Goal: Task Accomplishment & Management: Complete application form

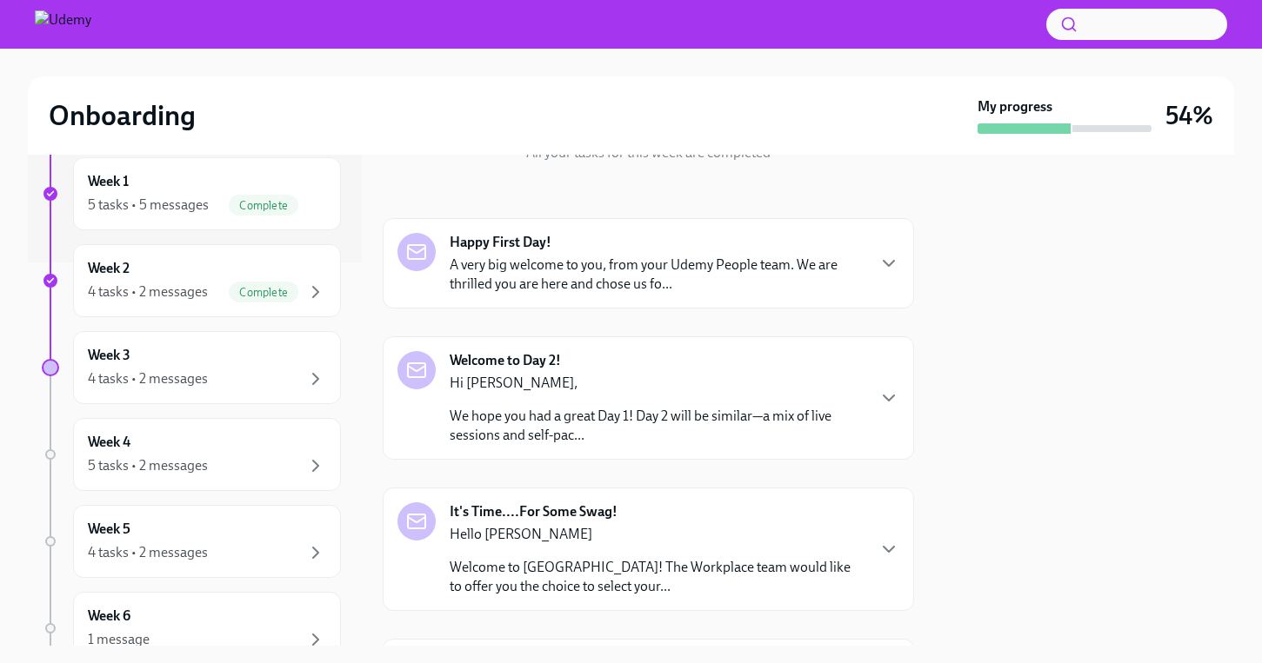
scroll to position [385, 0]
click at [192, 369] on div "4 tasks • 2 messages" at bounding box center [148, 377] width 120 height 19
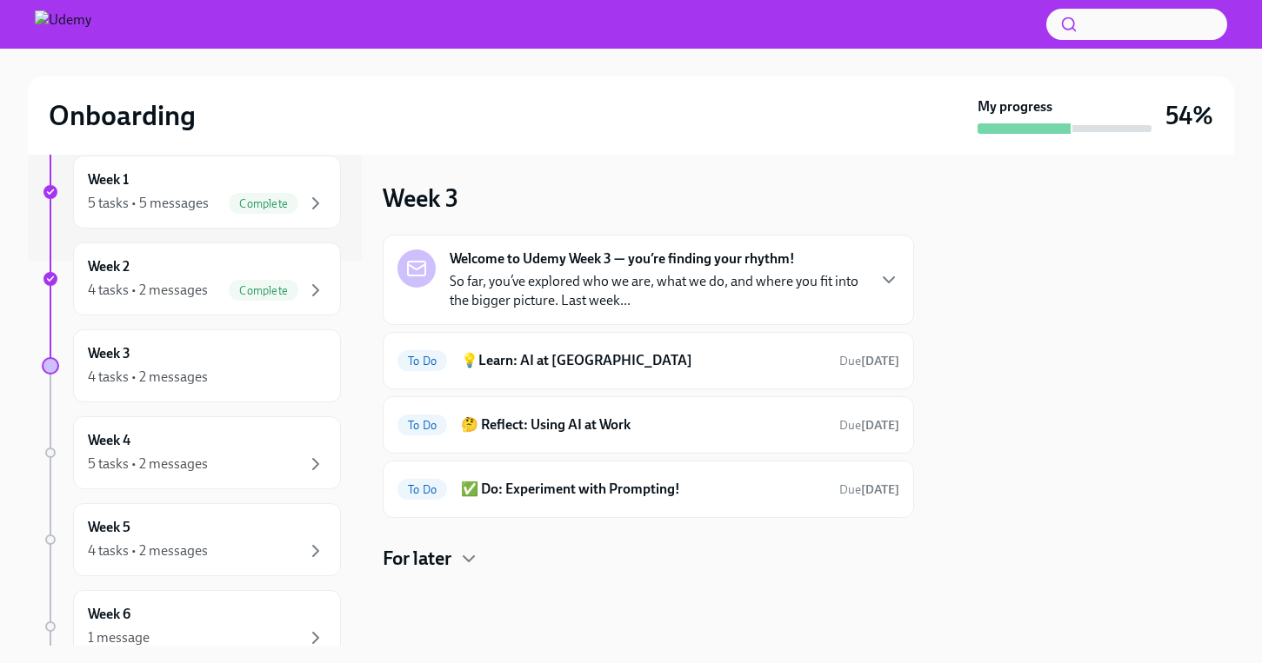
click at [607, 285] on p "So far, you’ve explored who we are, what we do, and where you fit into the bigg…" at bounding box center [657, 291] width 415 height 38
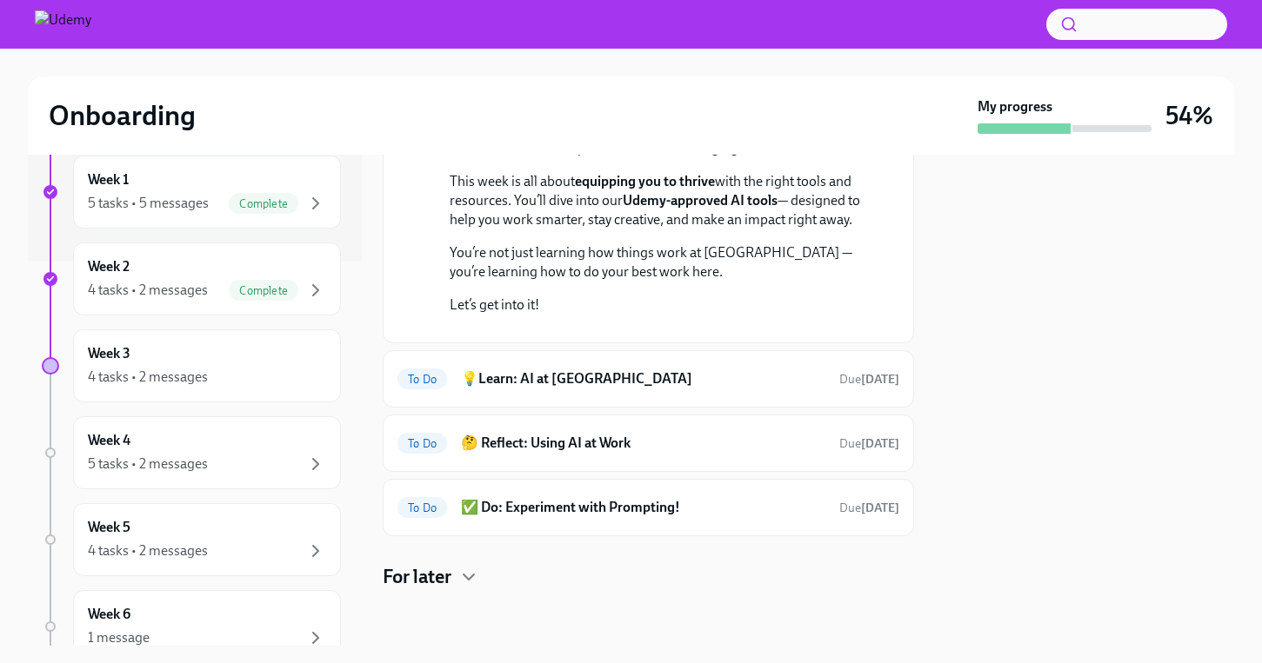
scroll to position [383, 0]
click at [562, 380] on h6 "💡Learn: AI at [GEOGRAPHIC_DATA]" at bounding box center [643, 379] width 364 height 19
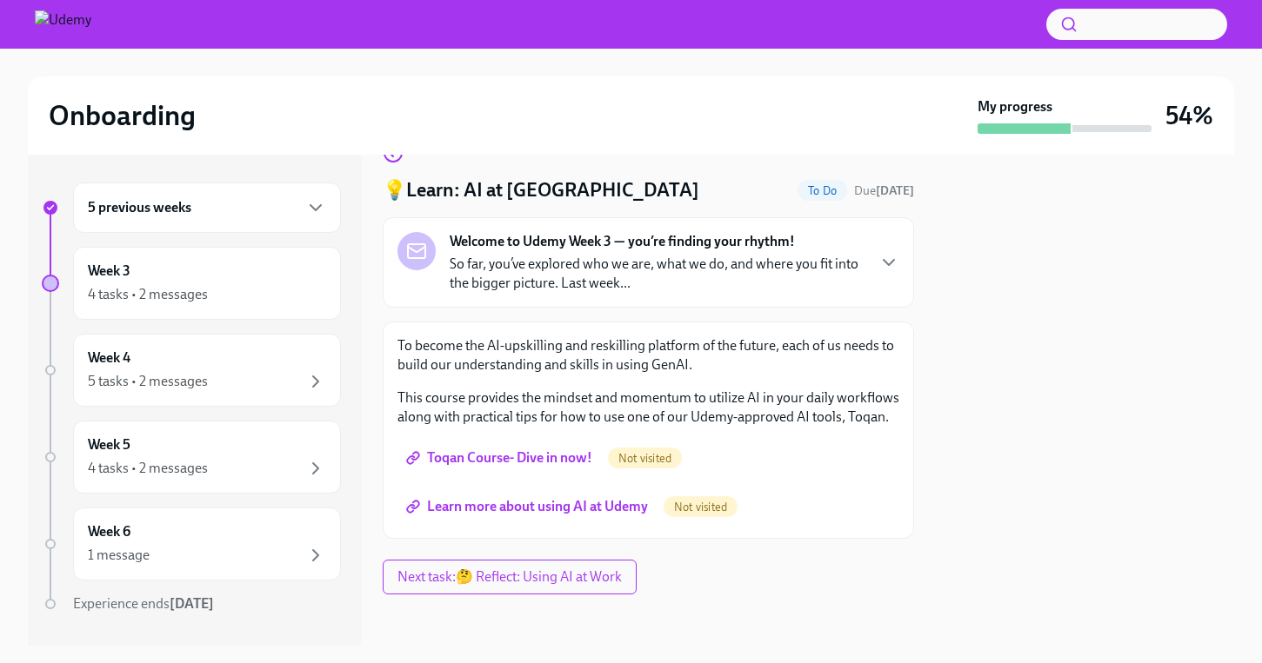
scroll to position [44, 0]
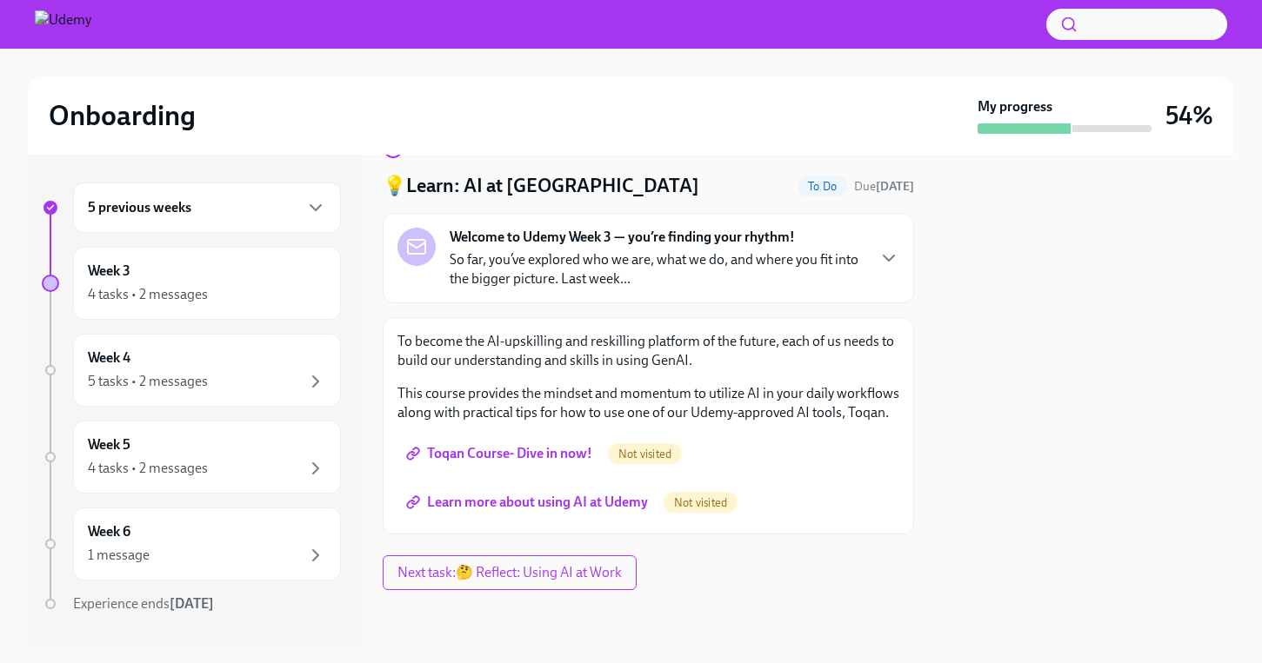
click at [537, 454] on span "Toqan Course- Dive in now!" at bounding box center [501, 453] width 183 height 17
click at [555, 497] on span "Learn more about using AI at Udemy" at bounding box center [529, 502] width 238 height 17
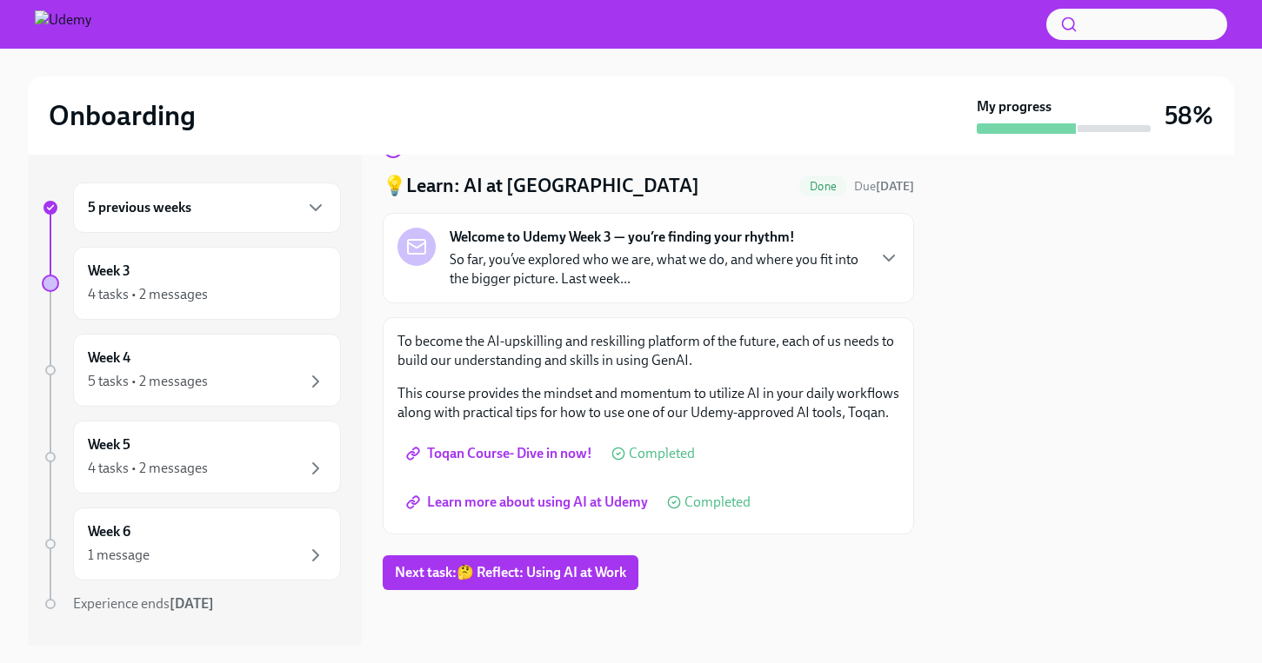
click at [872, 250] on div "Welcome to Udemy Week 3 — you’re finding your rhythm! So far, you’ve explored w…" at bounding box center [648, 258] width 502 height 61
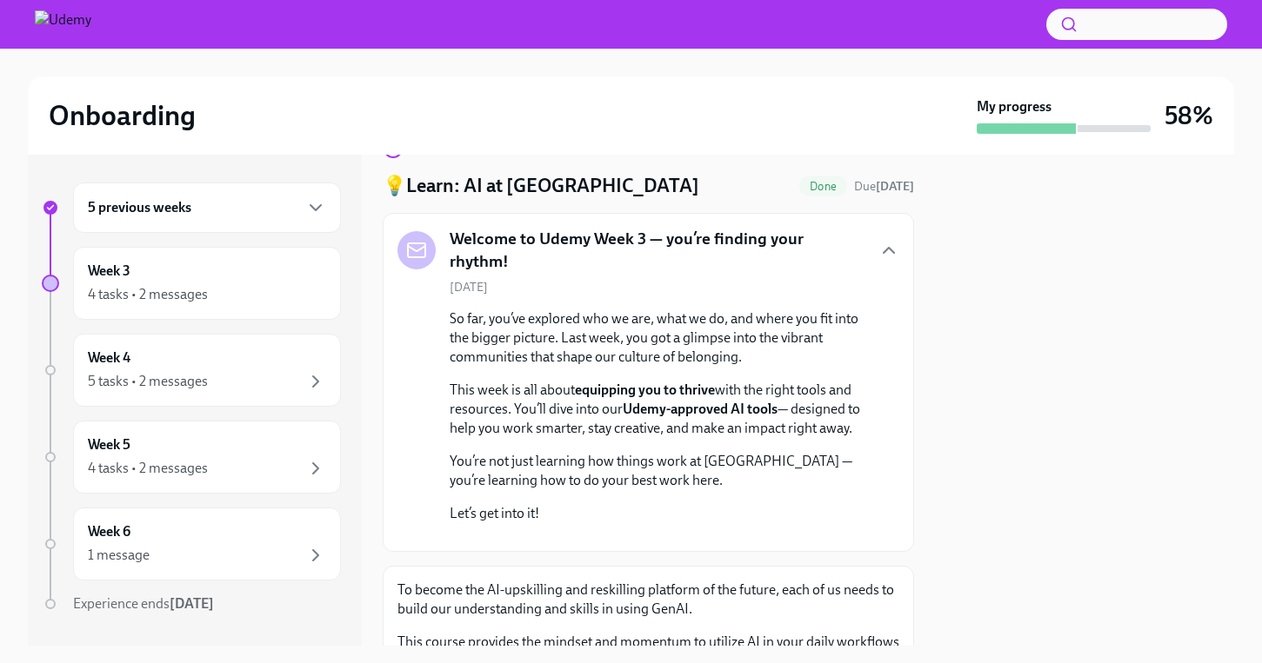
scroll to position [445, 0]
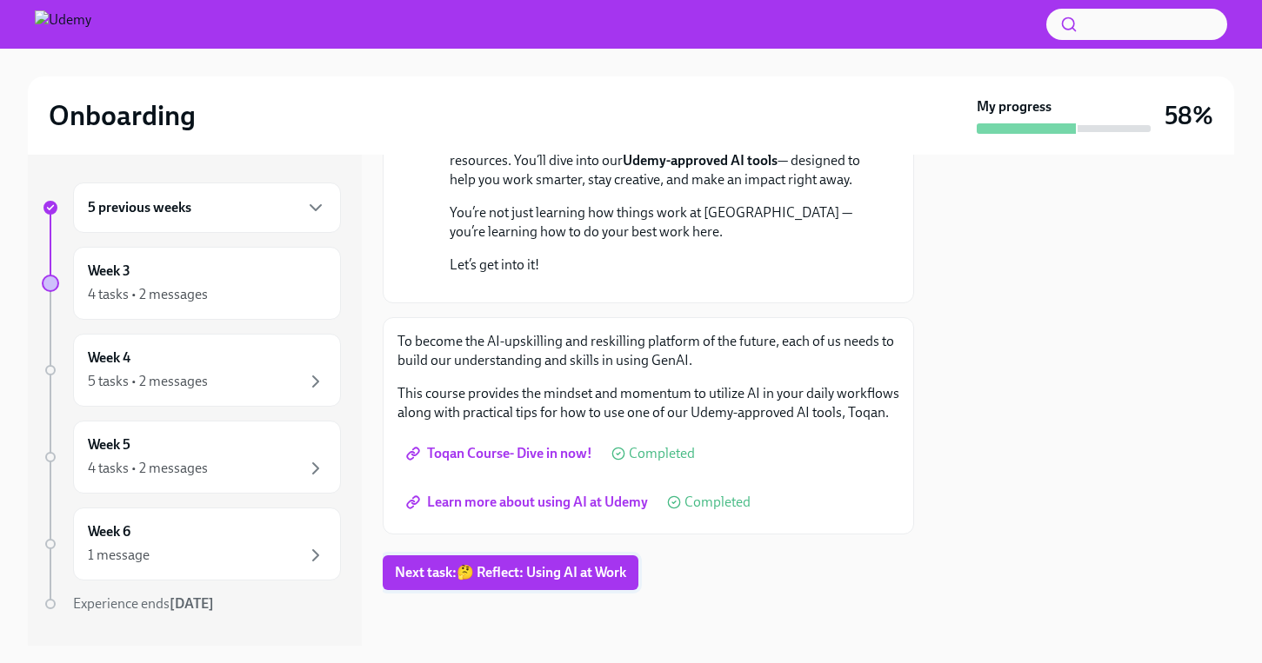
click at [563, 563] on button "Next task : 🤔 Reflect: Using AI at Work" at bounding box center [511, 573] width 256 height 35
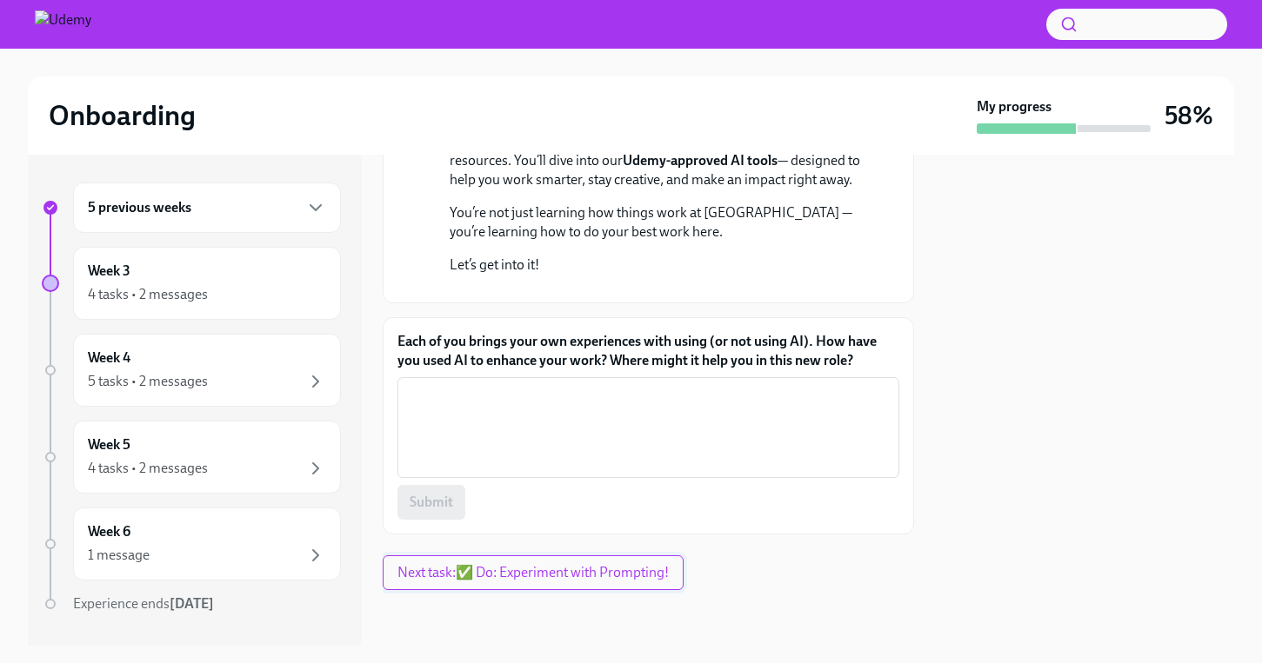
scroll to position [445, 0]
click at [575, 398] on textarea "Each of you brings your own experiences with using (or not using AI). How have …" at bounding box center [648, 427] width 481 height 83
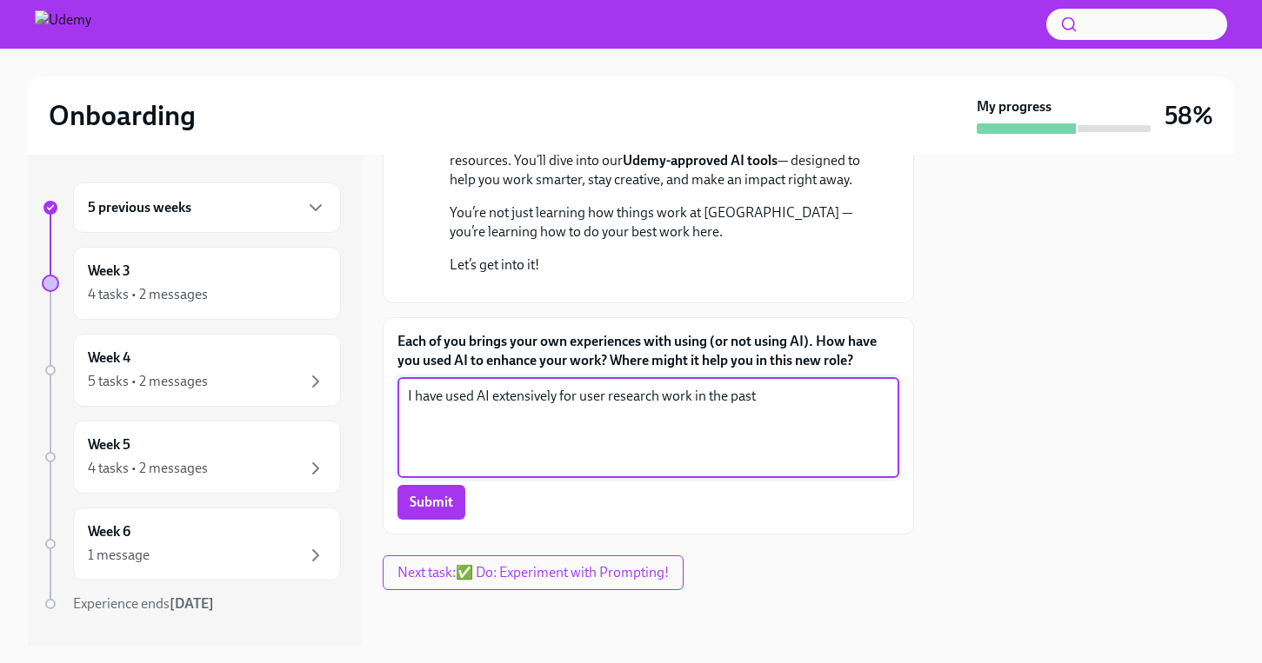
drag, startPoint x: 604, startPoint y: 393, endPoint x: 581, endPoint y: 390, distance: 23.7
click at [581, 390] on textarea "I have used AI extensively for user research work in the past" at bounding box center [648, 427] width 481 height 83
click at [794, 394] on textarea "I have used AI extensively for strategic research work in the past" at bounding box center [648, 427] width 481 height 83
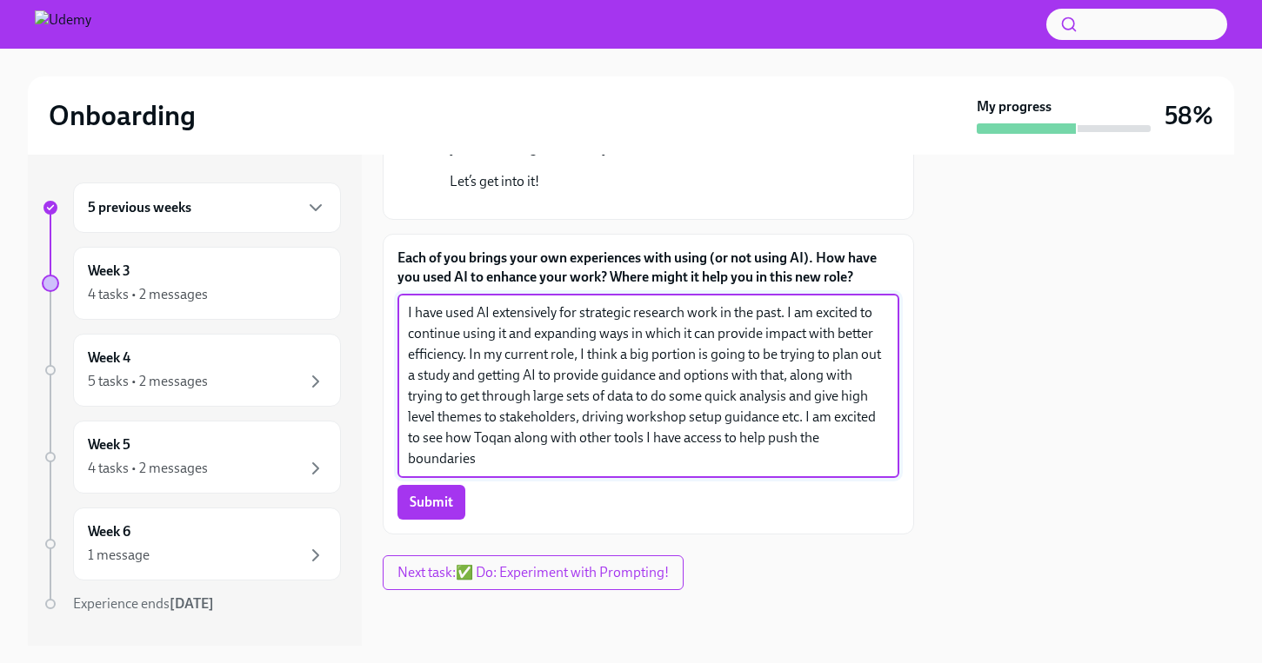
click at [582, 470] on textarea "I have used AI extensively for strategic research work in the past. I am excite…" at bounding box center [648, 386] width 481 height 167
drag, startPoint x: 711, startPoint y: 548, endPoint x: 307, endPoint y: 390, distance: 434.2
click at [307, 390] on div "5 previous weeks Week 3 4 tasks • 2 messages Week 4 5 tasks • 2 messages Week 5…" at bounding box center [631, 400] width 1206 height 491
paste textarea "extensive experience utilizing AI for strategic research initiatives and am ent…"
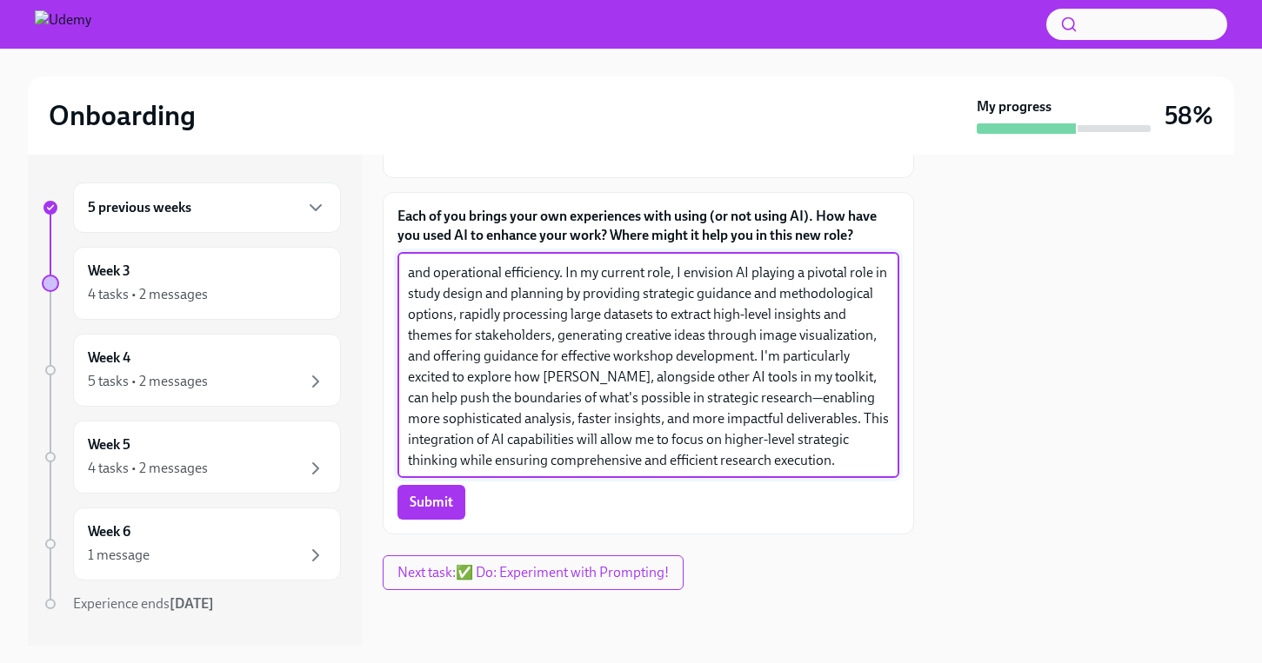
scroll to position [0, 0]
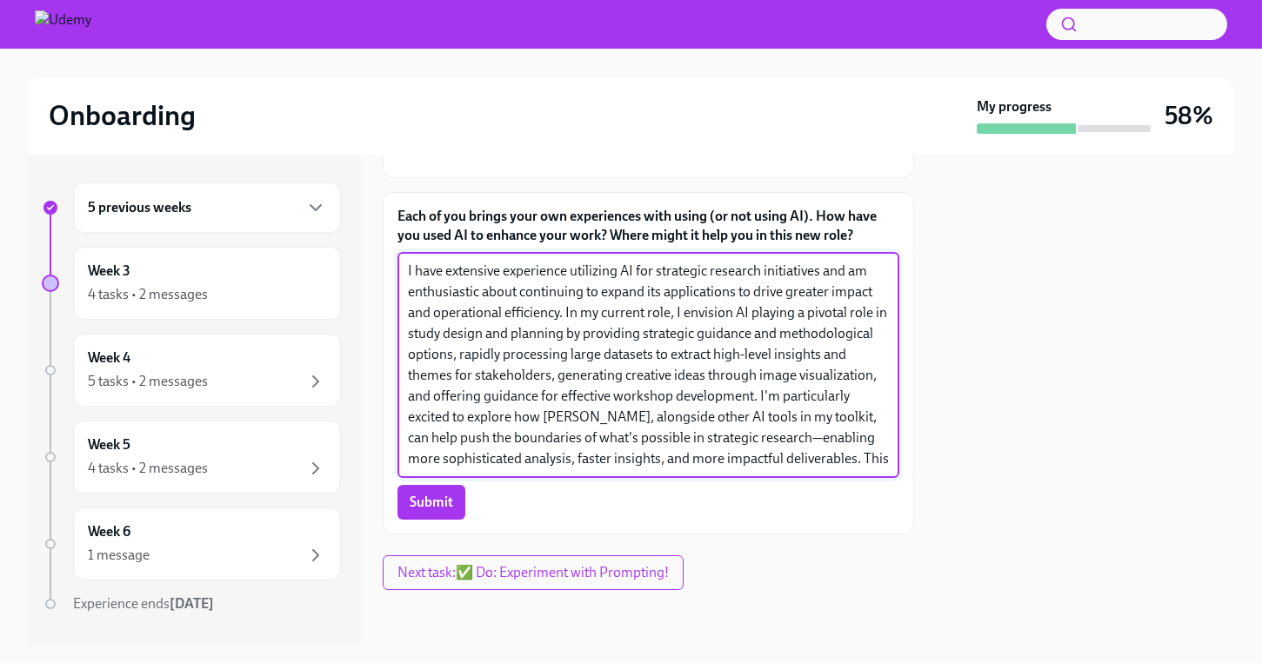
drag, startPoint x: 473, startPoint y: 416, endPoint x: 441, endPoint y: 409, distance: 32.9
click at [441, 409] on textarea "I have extensive experience utilizing AI for strategic research initiatives and…" at bounding box center [648, 365] width 481 height 209
drag, startPoint x: 477, startPoint y: 415, endPoint x: 417, endPoint y: 413, distance: 60.0
click at [417, 413] on textarea "I have extensive experience utilizing AI for strategic research initiatives and…" at bounding box center [648, 365] width 481 height 209
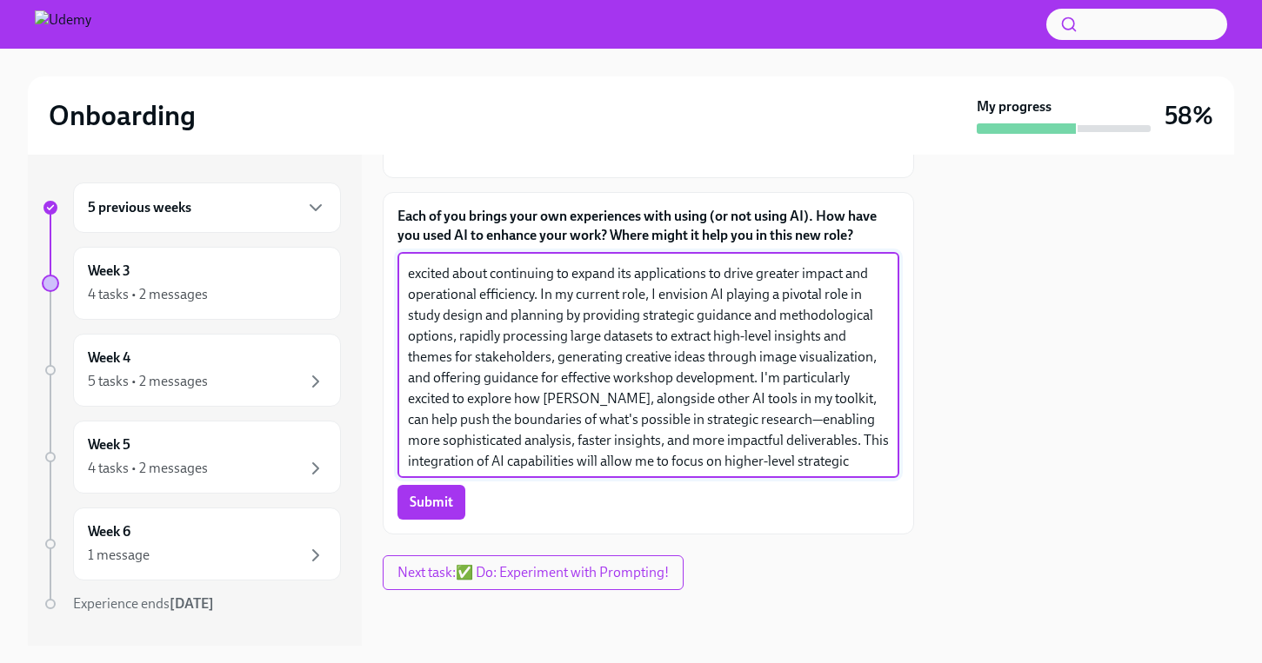
scroll to position [21, 0]
drag, startPoint x: 873, startPoint y: 441, endPoint x: 781, endPoint y: 435, distance: 92.4
click at [781, 435] on textarea "I have extensive experience utilizing AI for strategic research initiatives and…" at bounding box center [648, 365] width 481 height 209
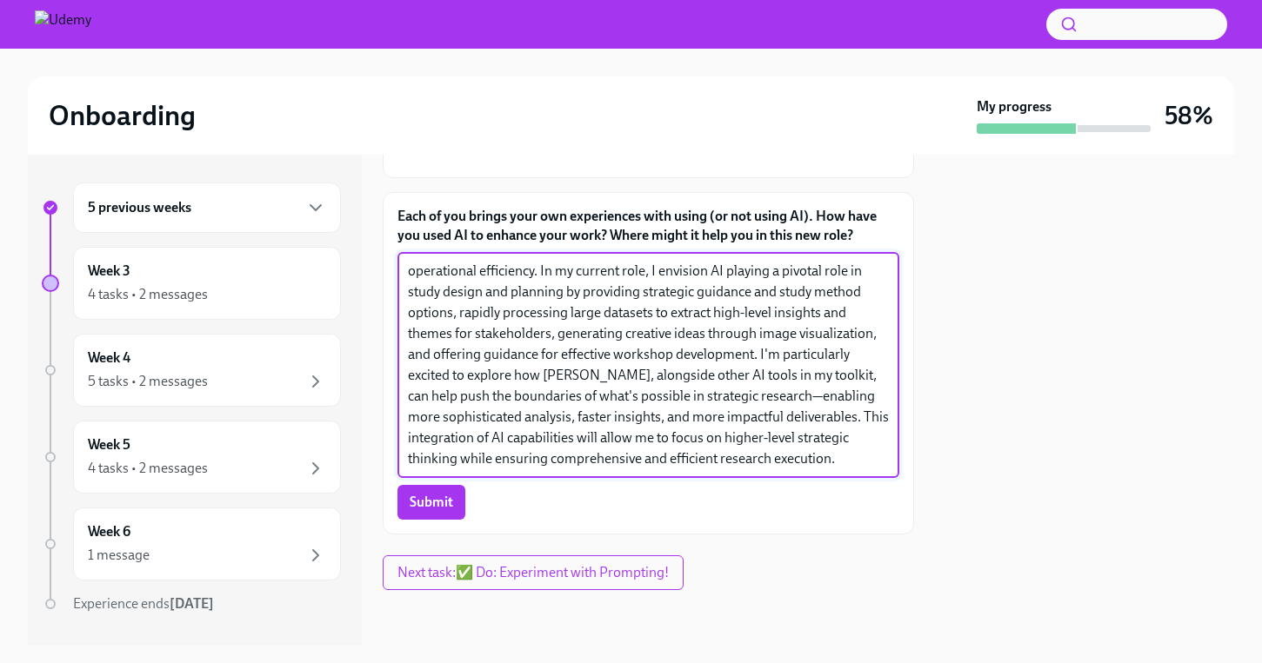
click at [764, 470] on textarea "I have extensive experience utilizing AI for strategic research initiatives and…" at bounding box center [648, 365] width 481 height 209
click at [848, 470] on textarea "I have extensive experience utilizing AI for strategic research initiatives and…" at bounding box center [648, 365] width 481 height 209
drag, startPoint x: 848, startPoint y: 547, endPoint x: 827, endPoint y: 500, distance: 51.4
click at [827, 470] on textarea "I have extensive experience utilizing AI for strategic research initiatives and…" at bounding box center [648, 365] width 481 height 209
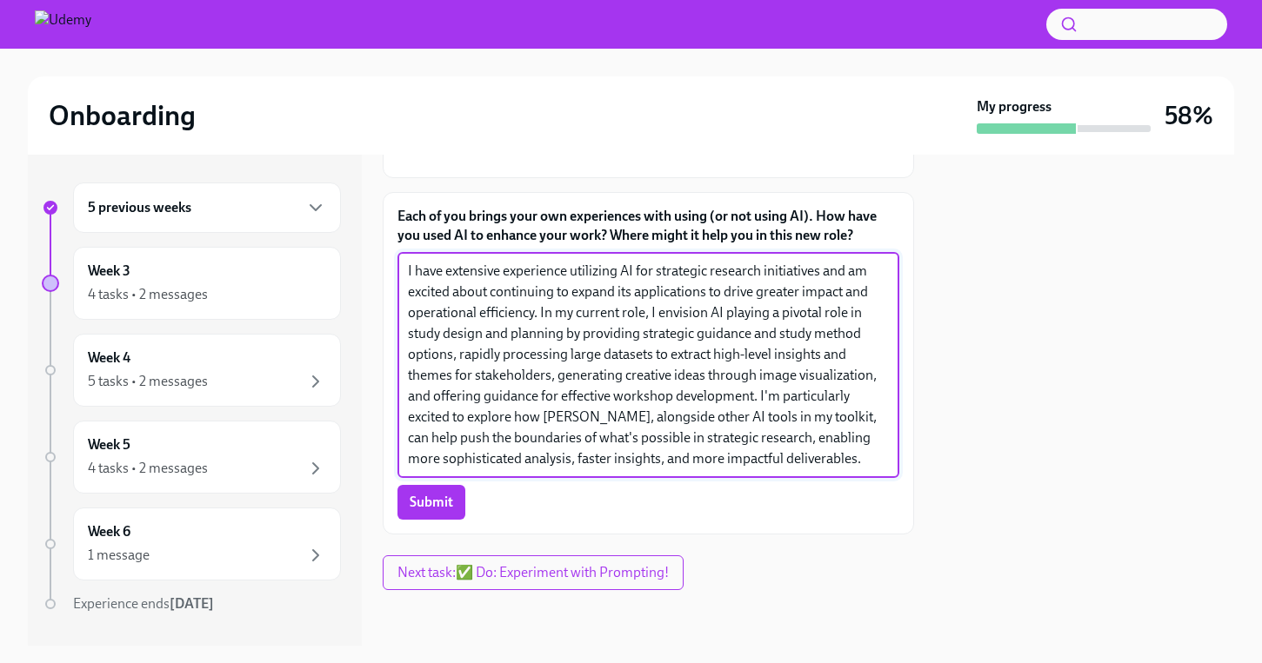
scroll to position [0, 0]
type textarea "I have extensive experience utilizing AI for strategic research initiatives and…"
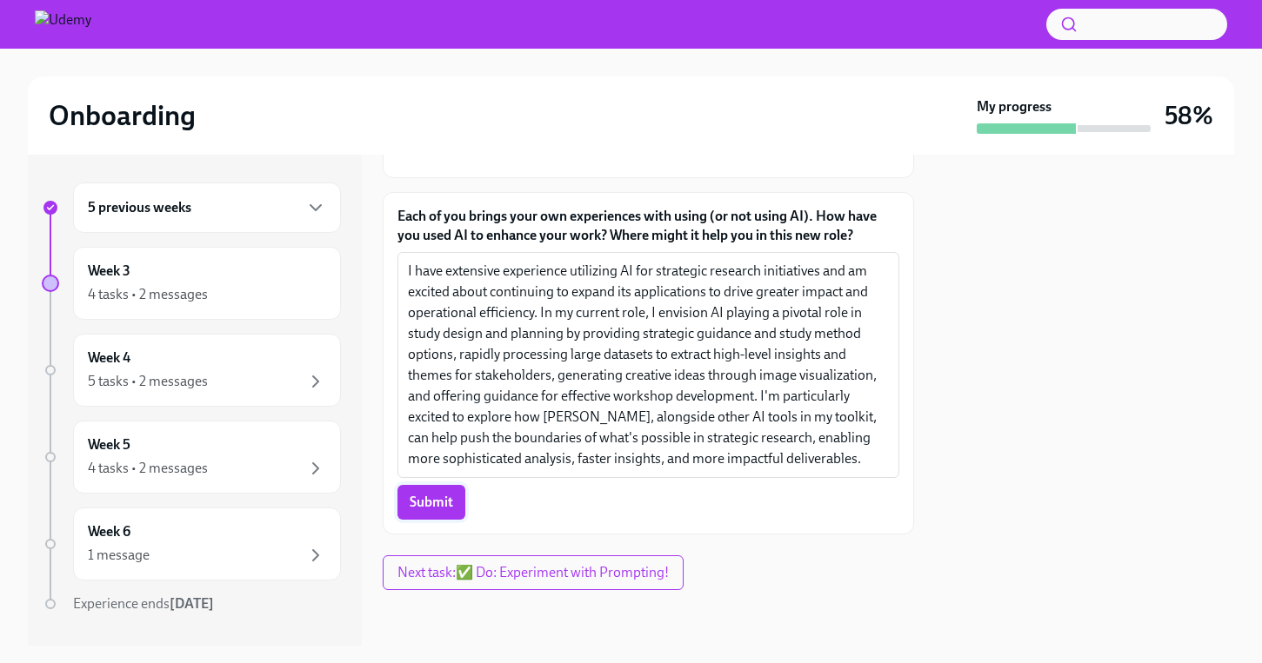
click at [440, 511] on span "Submit" at bounding box center [431, 502] width 43 height 17
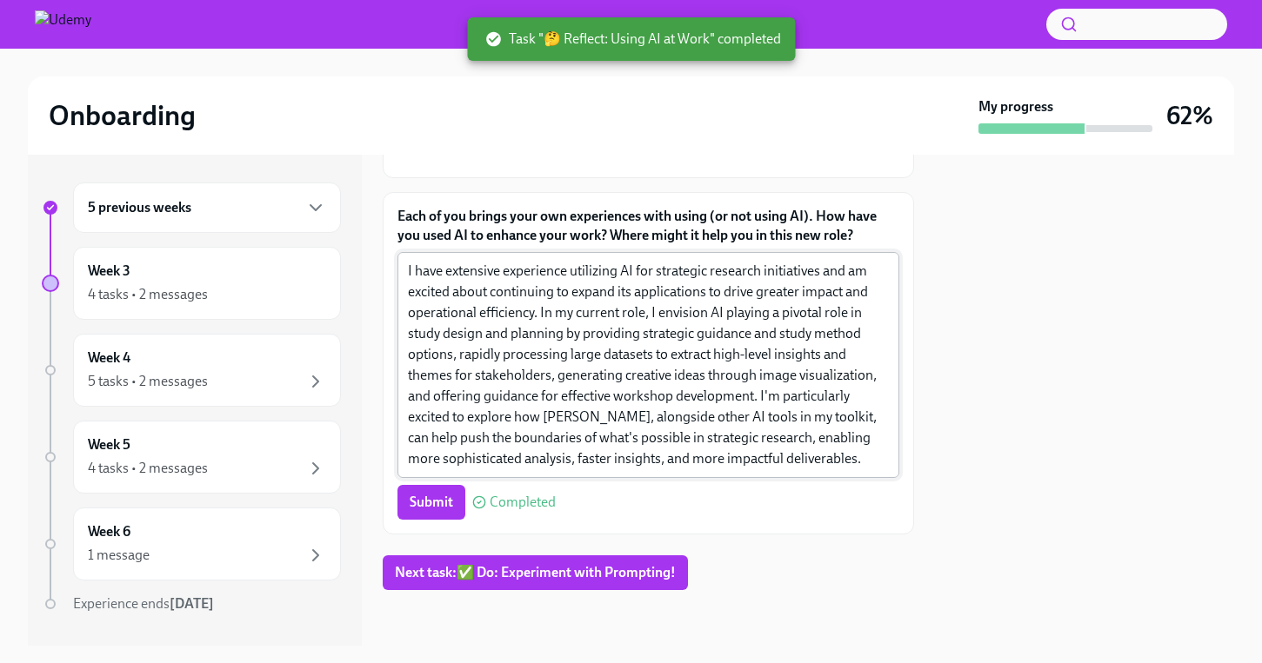
scroll to position [570, 0]
click at [603, 569] on span "Next task : ✅ Do: Experiment with Prompting!" at bounding box center [535, 572] width 281 height 17
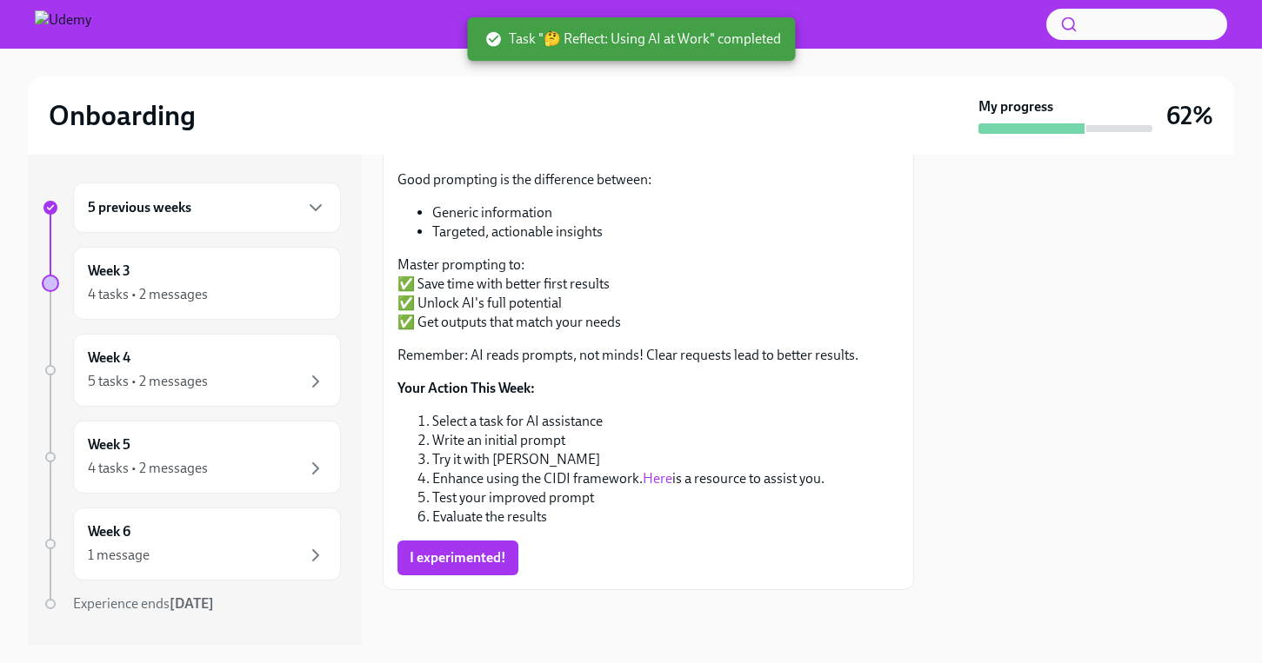
scroll to position [659, 0]
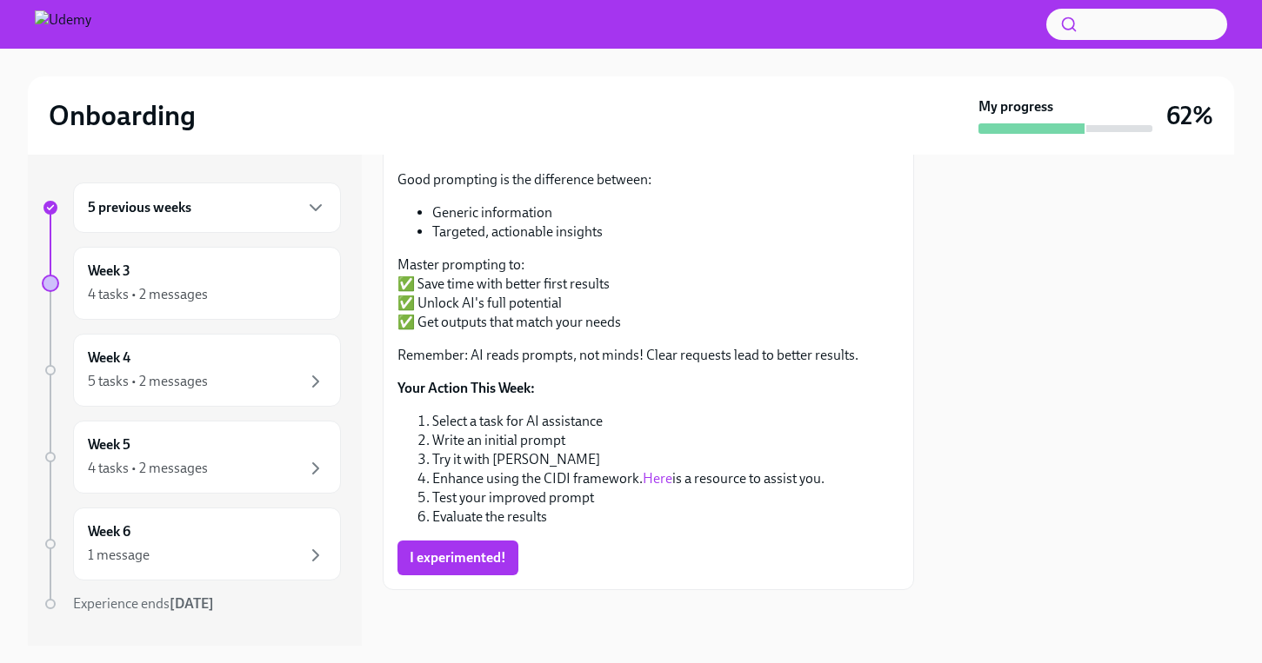
click at [499, 421] on li "Select a task for AI assistance" at bounding box center [665, 421] width 467 height 19
drag, startPoint x: 467, startPoint y: 422, endPoint x: 477, endPoint y: 444, distance: 24.5
click at [477, 444] on ol "Select a task for AI assistance Write an initial prompt Try it with Toqan Enhan…" at bounding box center [648, 469] width 502 height 115
click at [477, 444] on li "Write an initial prompt" at bounding box center [665, 440] width 467 height 19
drag, startPoint x: 453, startPoint y: 425, endPoint x: 461, endPoint y: 485, distance: 60.5
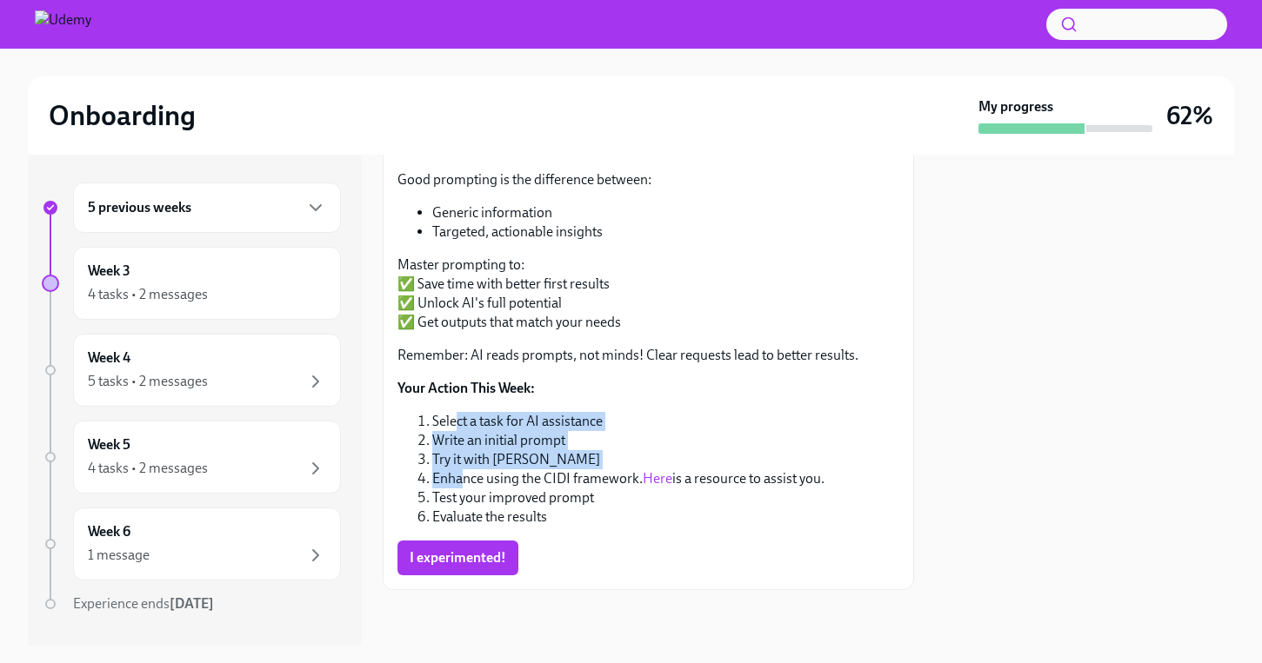
click at [461, 485] on ol "Select a task for AI assistance Write an initial prompt Try it with Toqan Enhan…" at bounding box center [648, 469] width 502 height 115
click at [462, 485] on li "Enhance using the CIDI framework. Here is a resource to assist you." at bounding box center [665, 479] width 467 height 19
click at [659, 475] on link "Here" at bounding box center [658, 478] width 30 height 17
click at [466, 557] on span "I experimented!" at bounding box center [458, 558] width 97 height 17
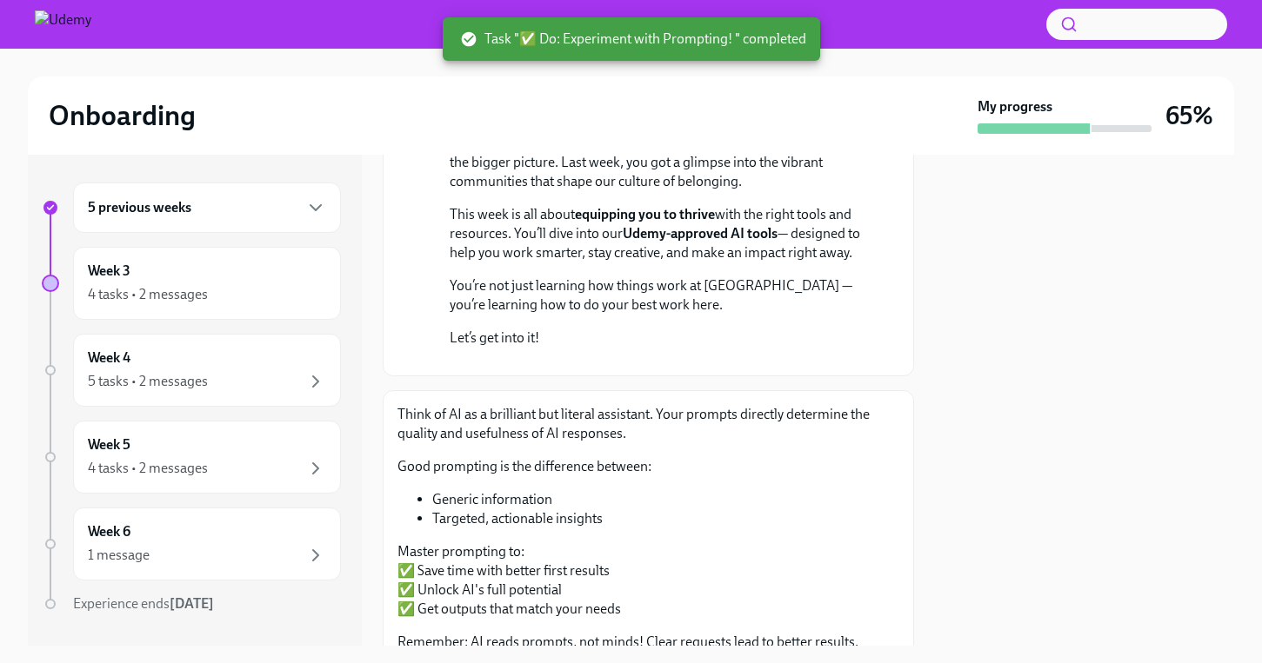
scroll to position [0, 0]
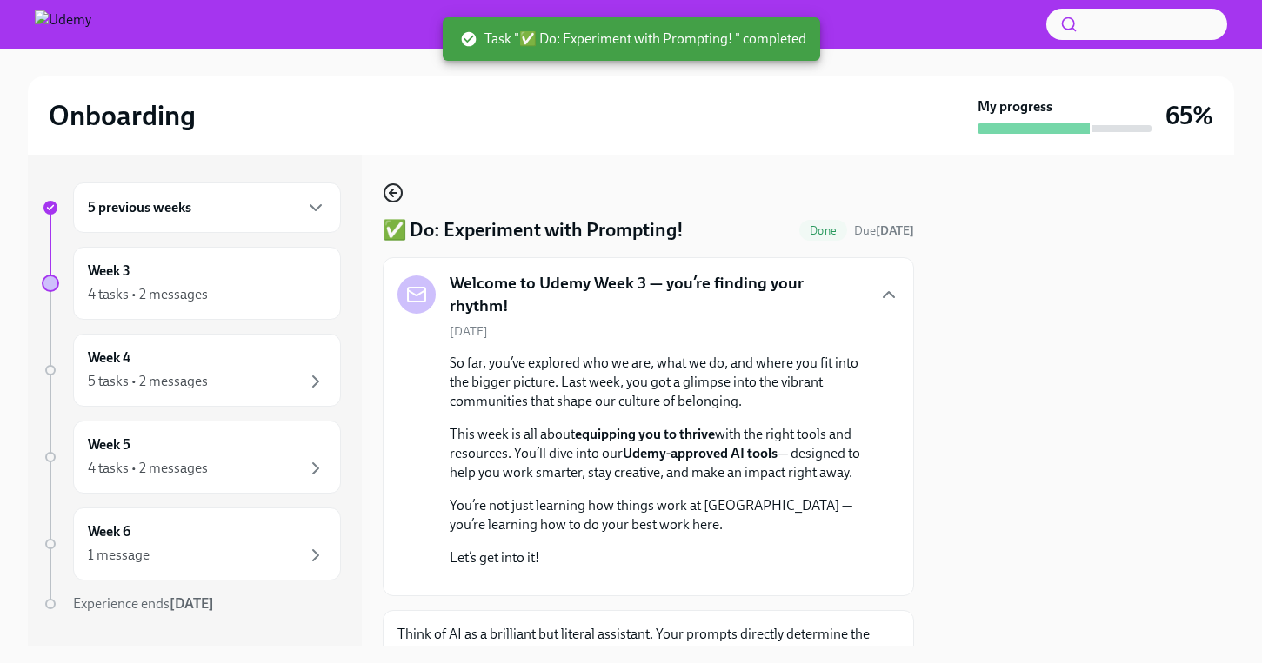
click at [391, 193] on icon "button" at bounding box center [393, 193] width 7 height 0
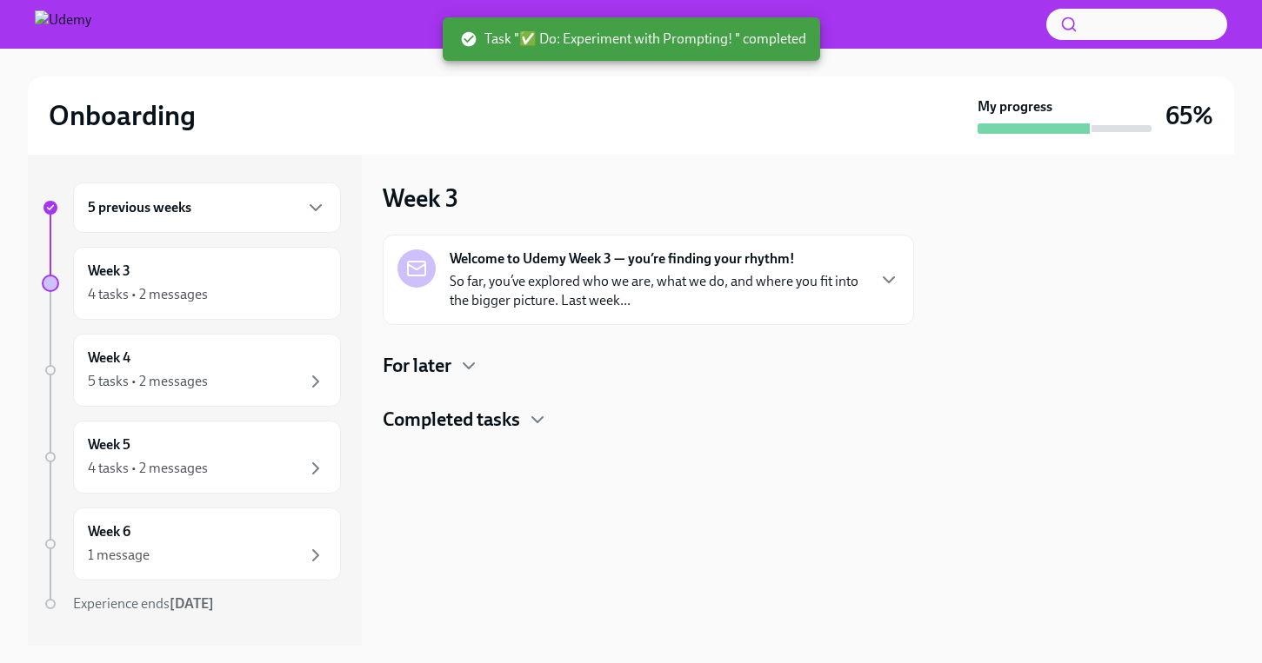
click at [443, 358] on h4 "For later" at bounding box center [417, 366] width 69 height 26
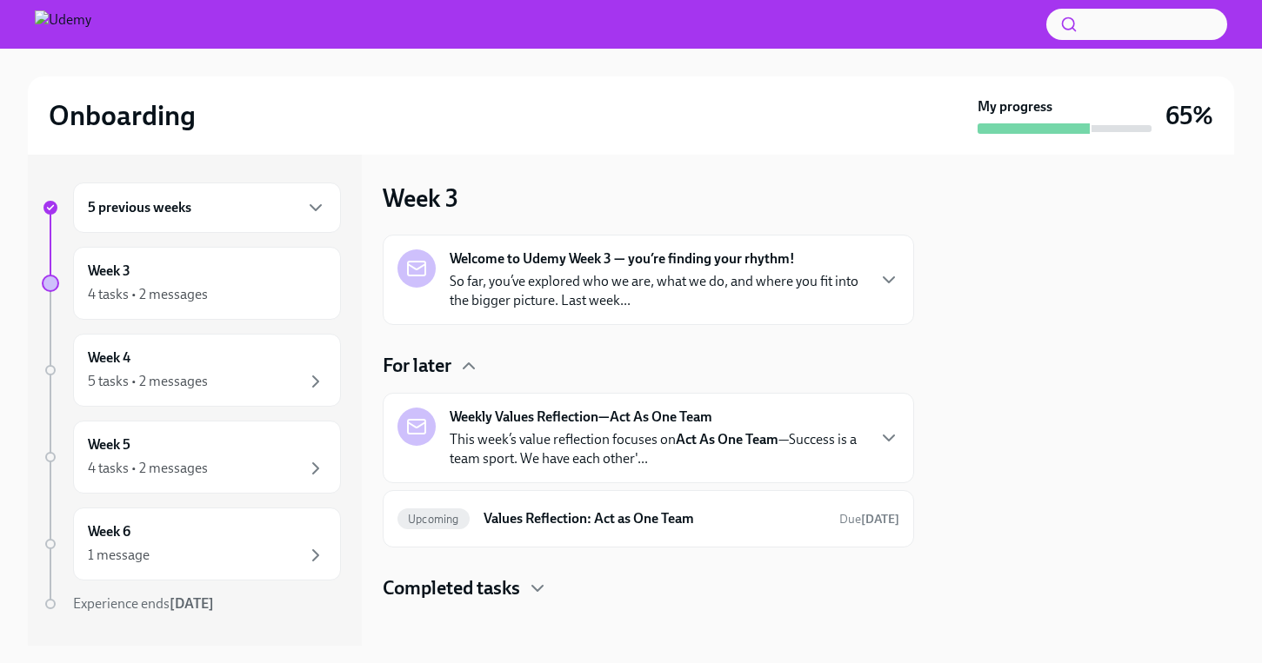
click at [510, 432] on p "This week’s value reflection focuses on Act As One Team —Success is a team spor…" at bounding box center [657, 449] width 415 height 38
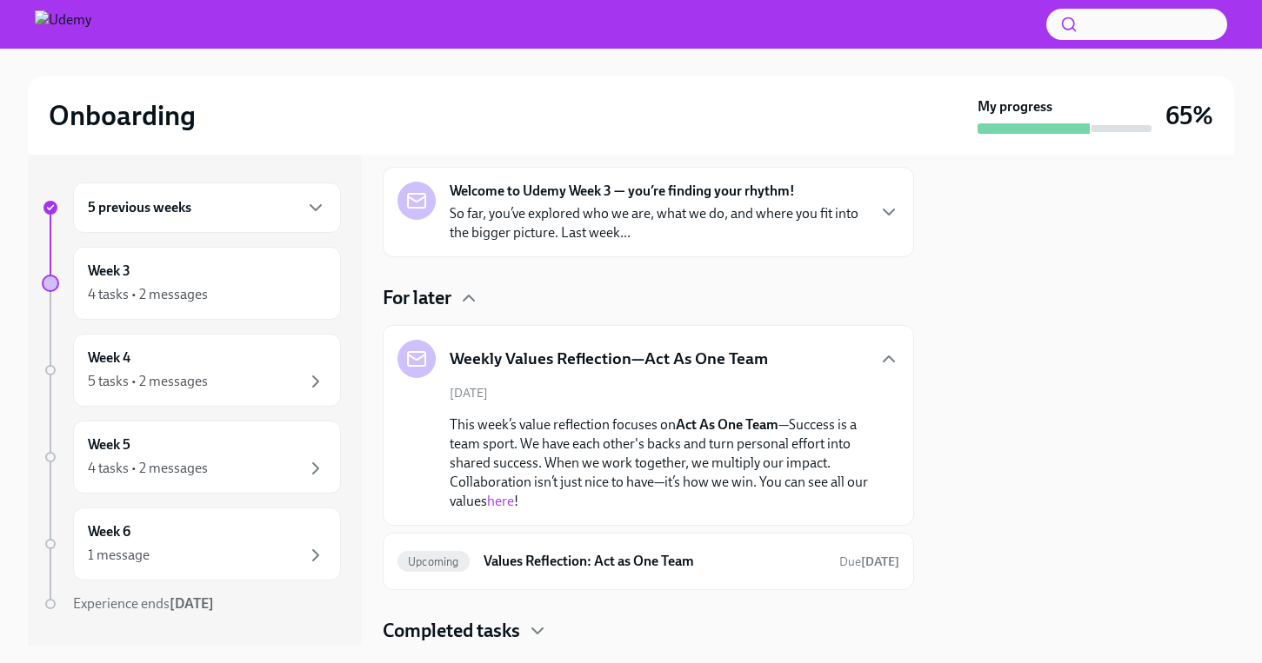
scroll to position [122, 0]
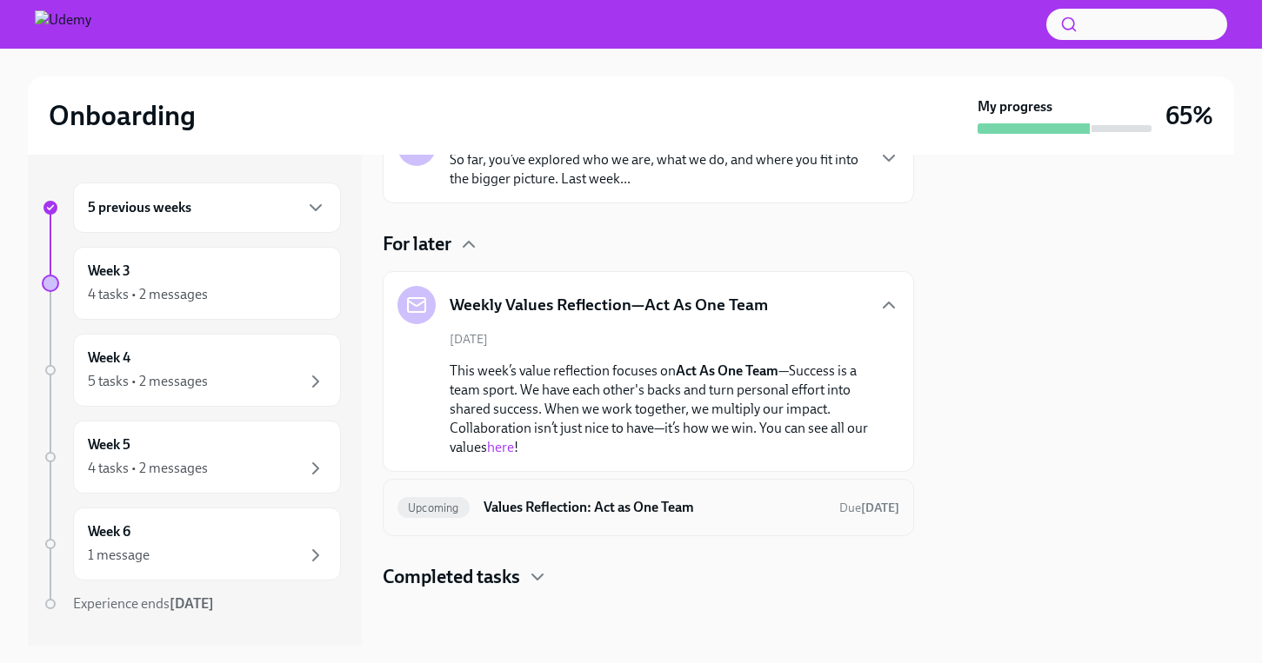
click at [530, 513] on h6 "Values Reflection: Act as One Team" at bounding box center [654, 507] width 342 height 19
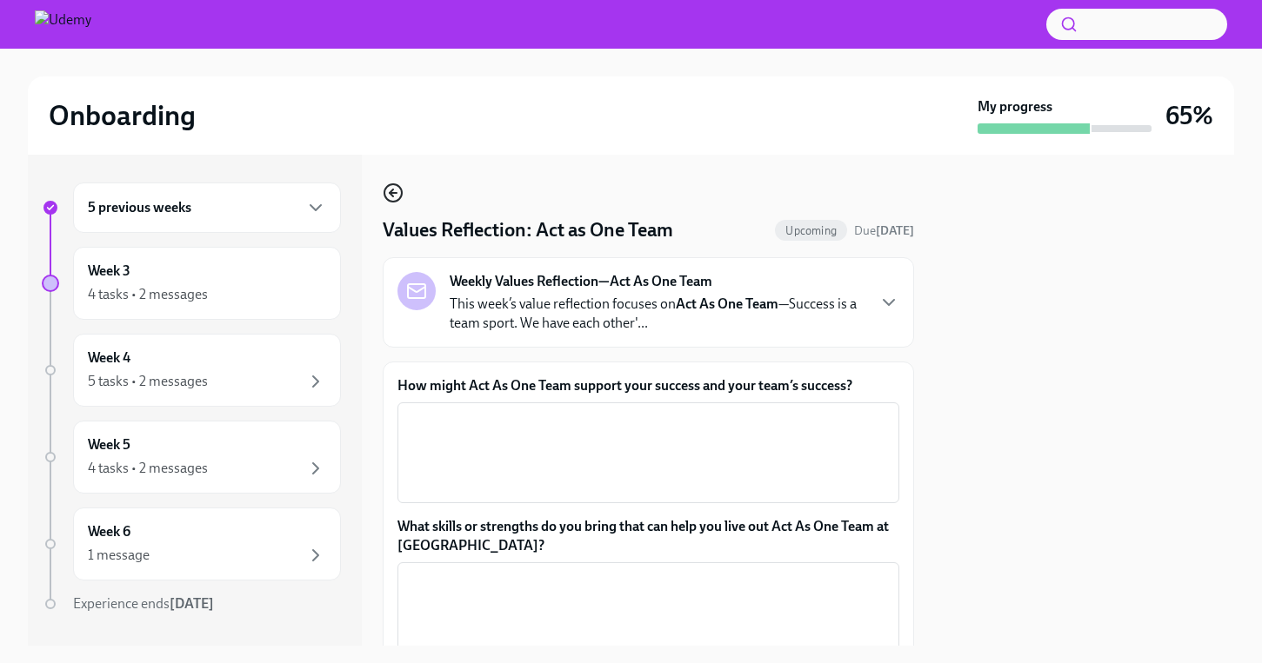
click at [384, 196] on circle "button" at bounding box center [392, 192] width 17 height 17
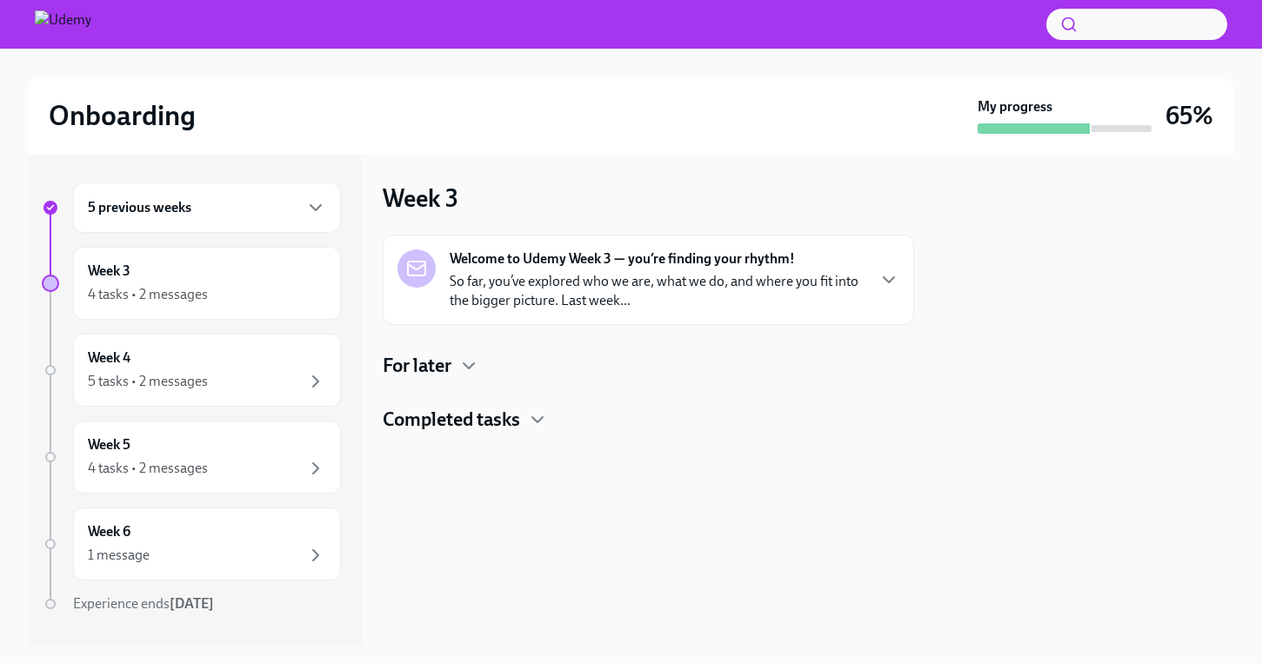
click at [468, 424] on h4 "Completed tasks" at bounding box center [451, 420] width 137 height 26
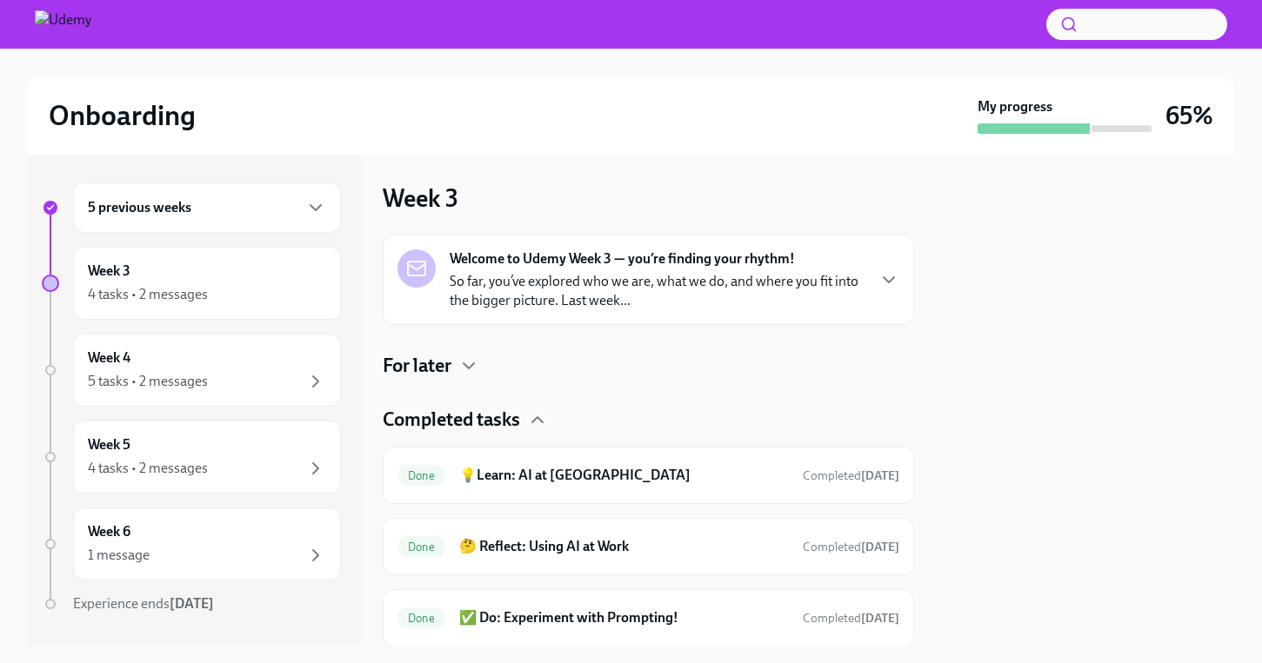
click at [465, 417] on h4 "Completed tasks" at bounding box center [451, 420] width 137 height 26
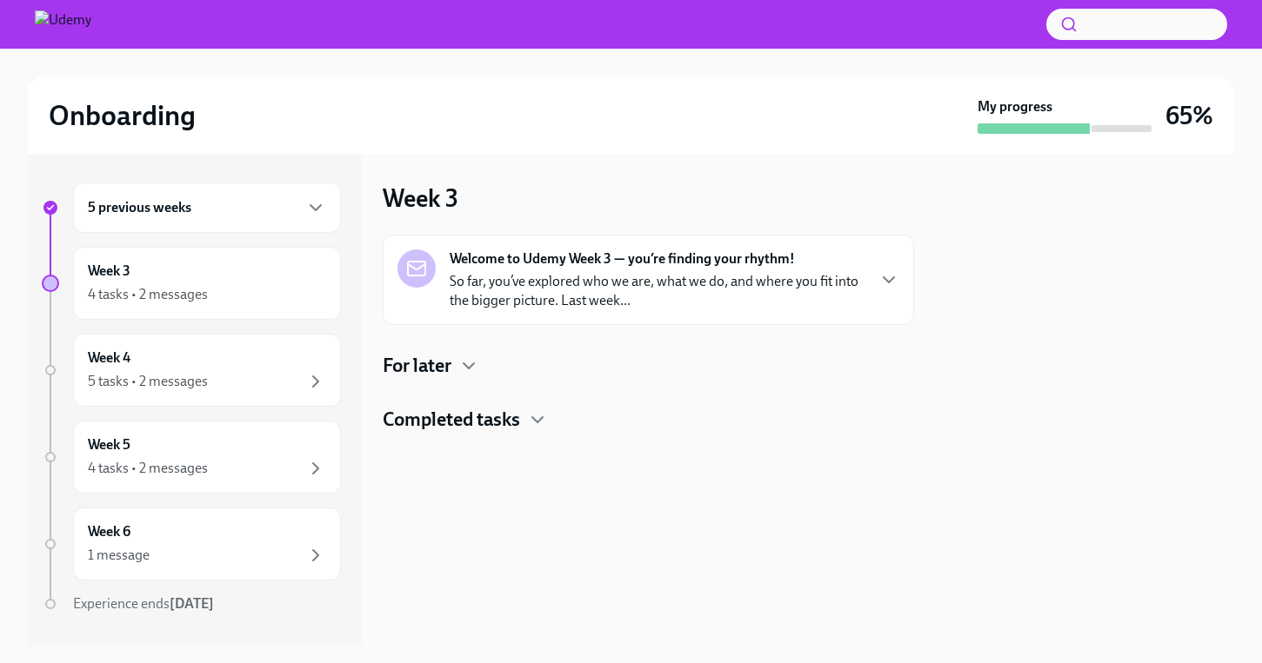
click at [442, 358] on h4 "For later" at bounding box center [417, 366] width 69 height 26
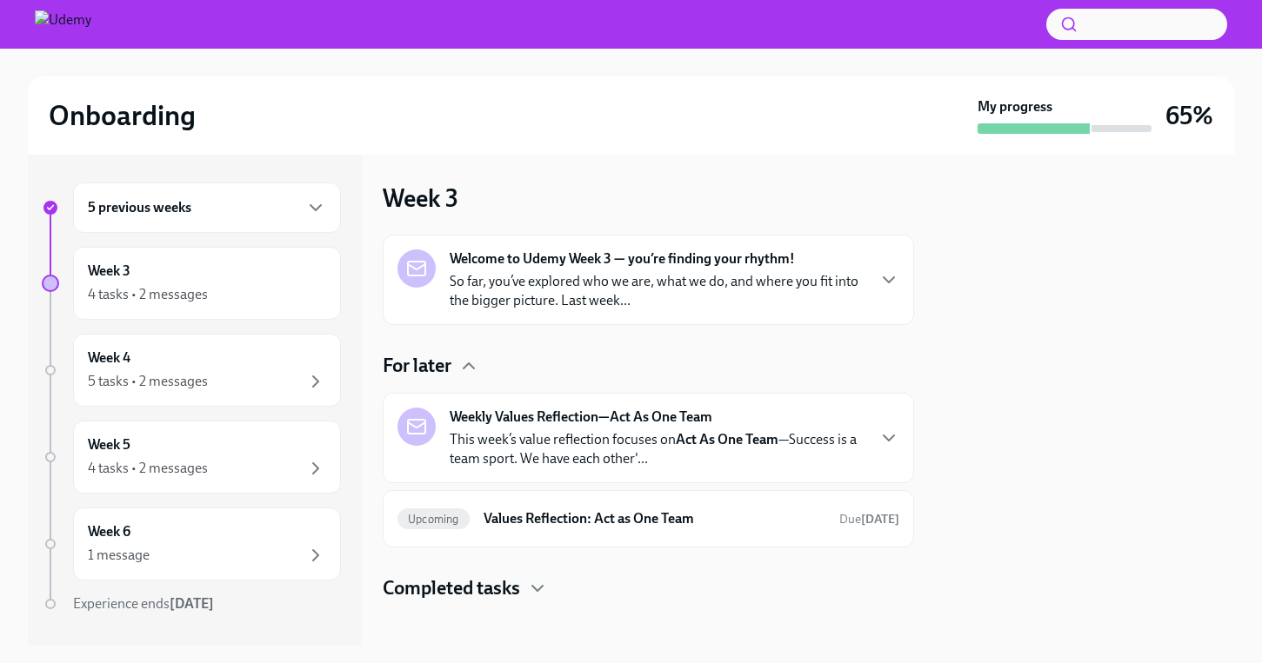
scroll to position [11, 0]
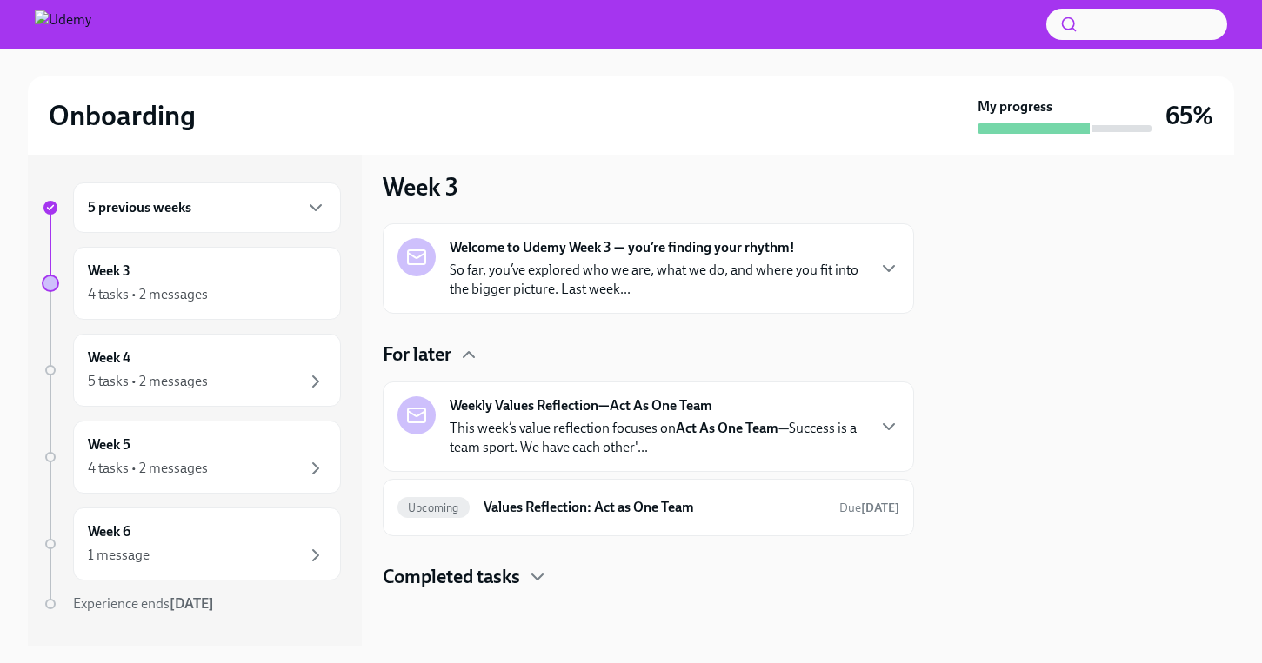
click at [870, 423] on div "Weekly Values Reflection—Act As One Team This week’s value reflection focuses o…" at bounding box center [648, 427] width 502 height 61
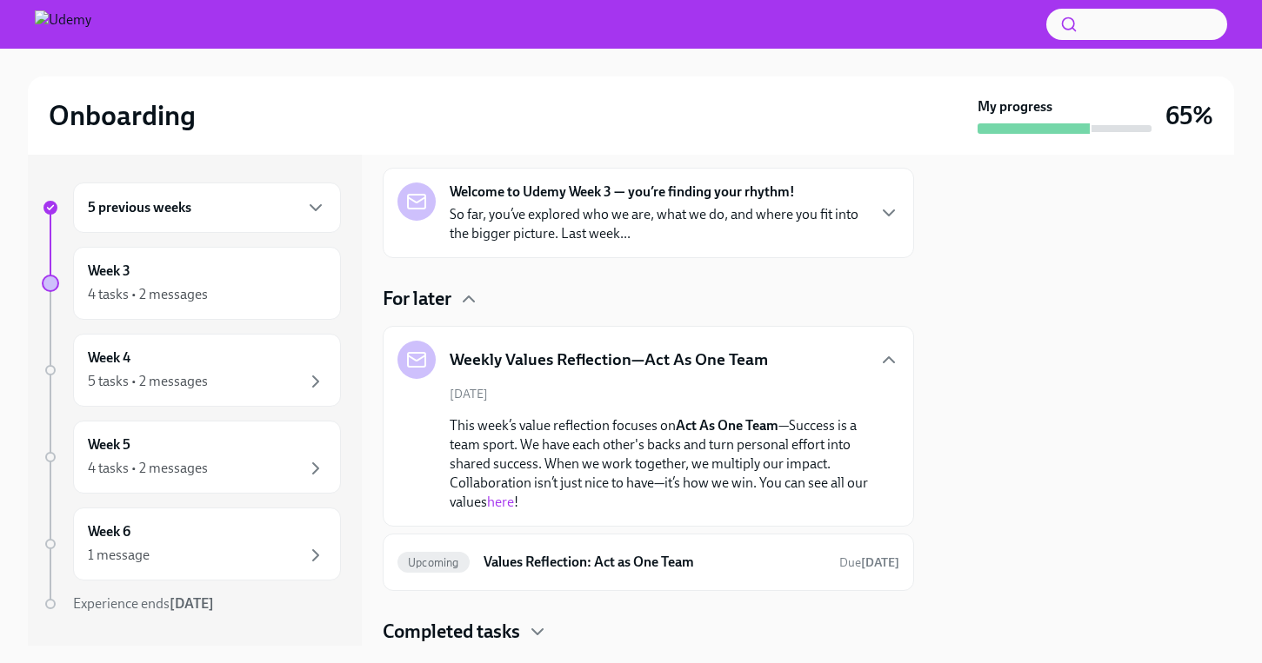
scroll to position [122, 0]
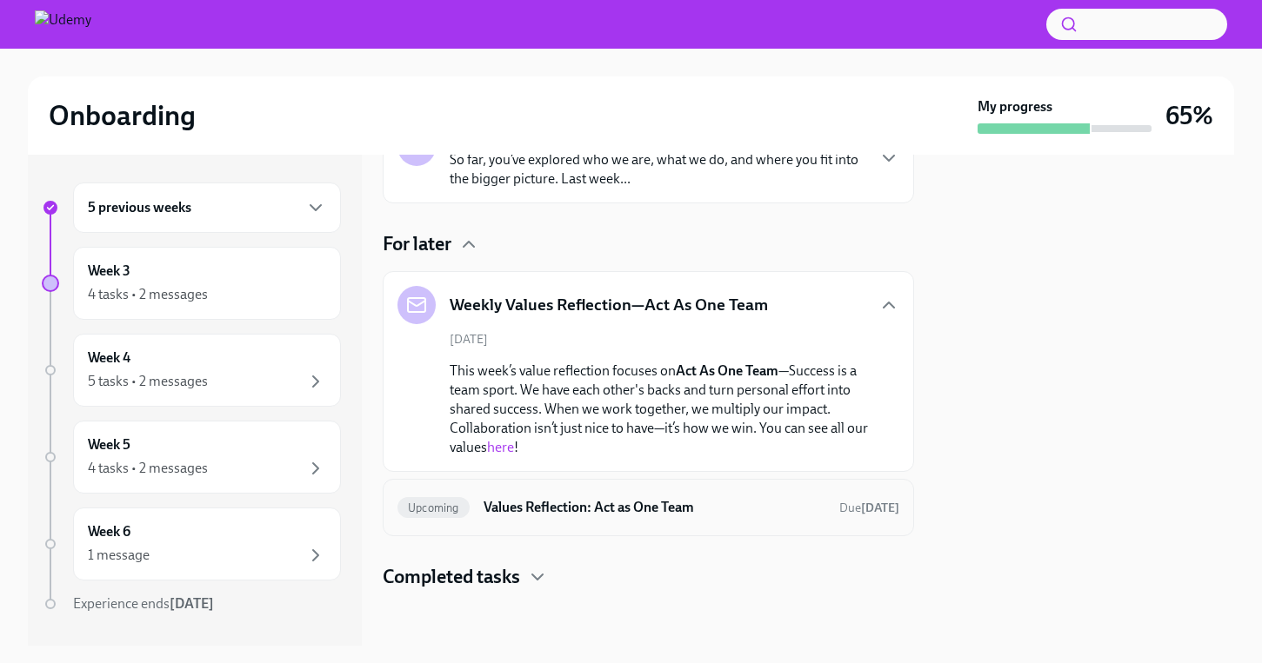
click at [743, 504] on h6 "Values Reflection: Act as One Team" at bounding box center [654, 507] width 342 height 19
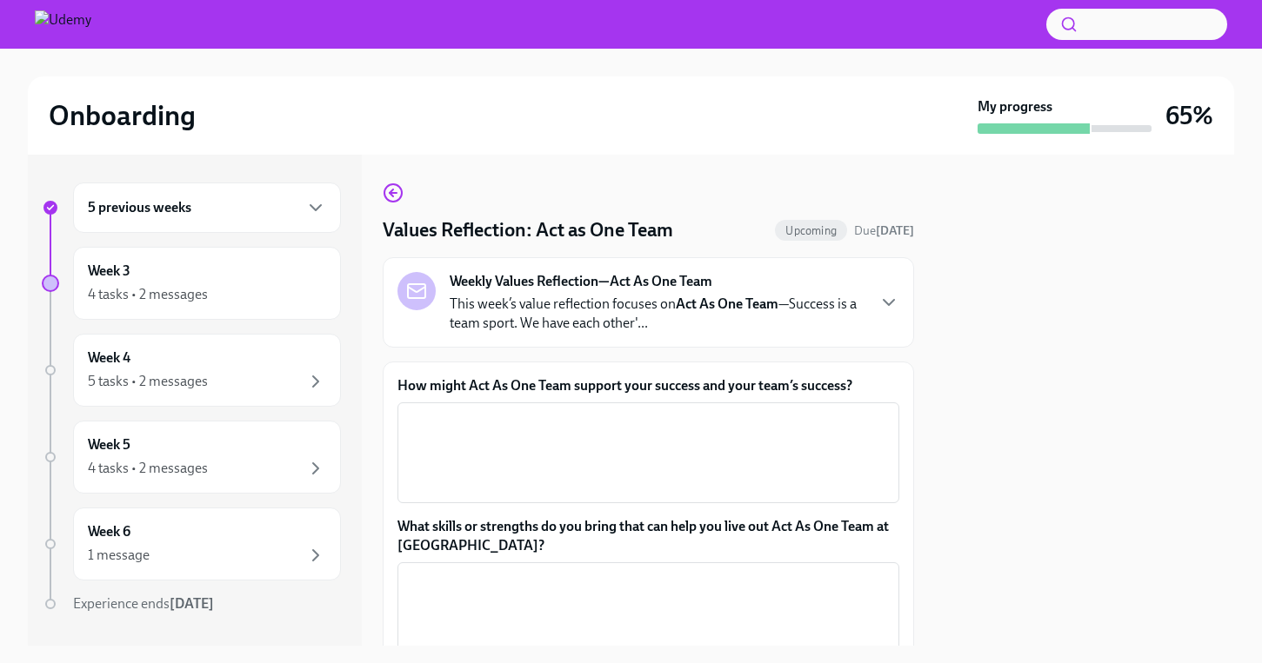
click at [863, 324] on p "This week’s value reflection focuses on Act As One Team —Success is a team spor…" at bounding box center [657, 314] width 415 height 38
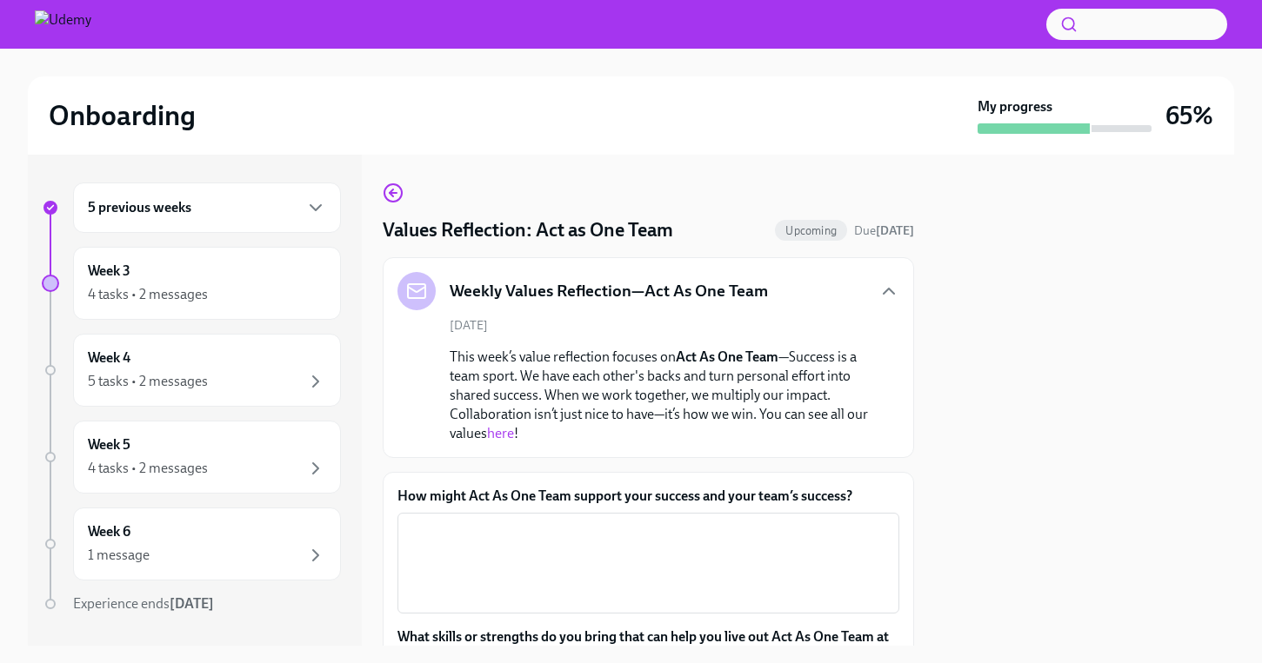
click at [501, 434] on link "here" at bounding box center [500, 433] width 27 height 17
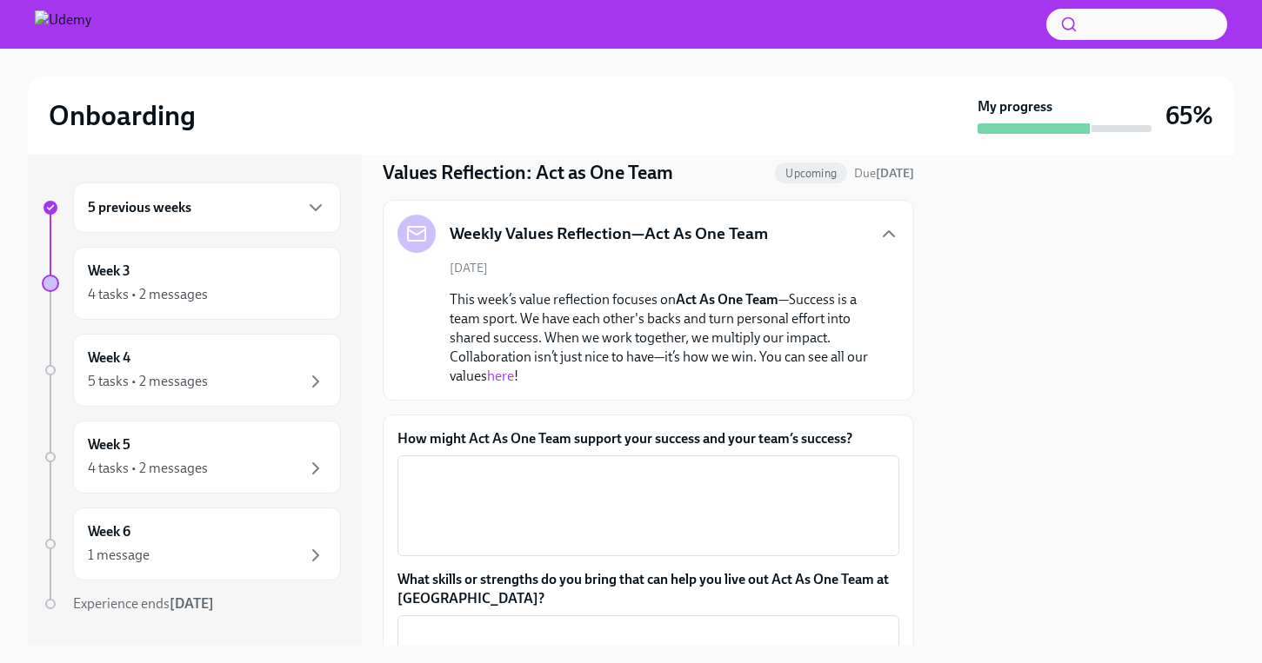
scroll to position [37, 0]
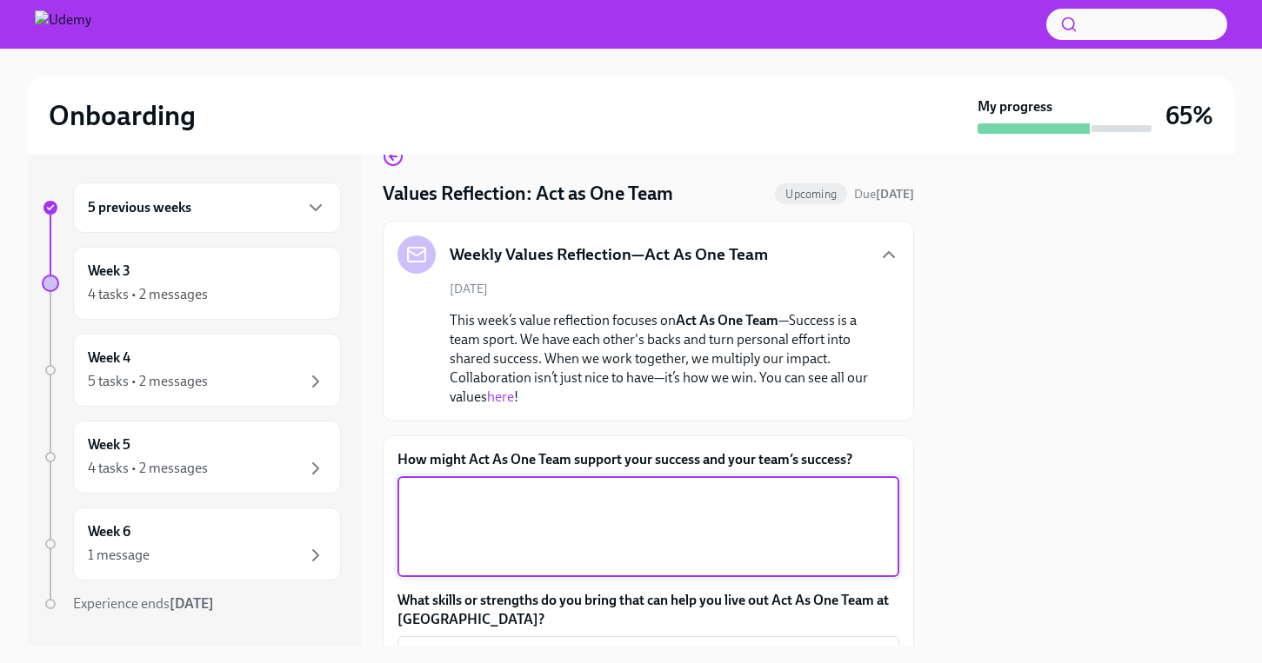
click at [475, 500] on textarea "How might Act As One Team support your success and your team’s success?" at bounding box center [648, 526] width 481 height 83
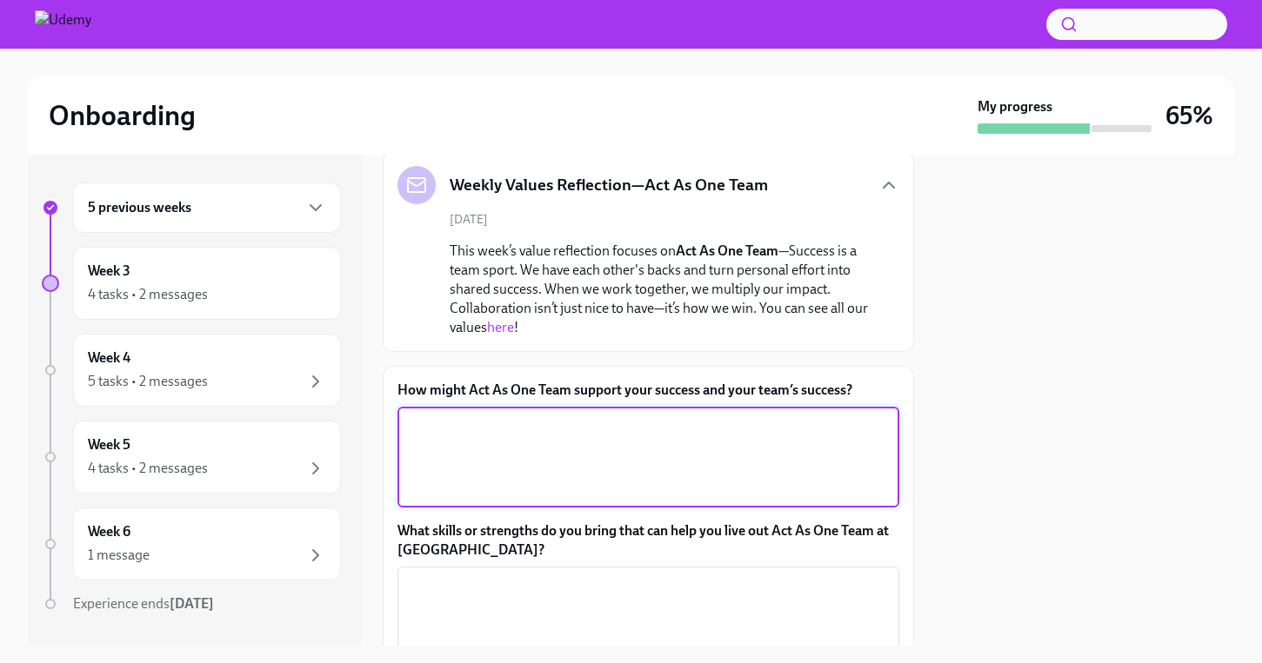
scroll to position [122, 0]
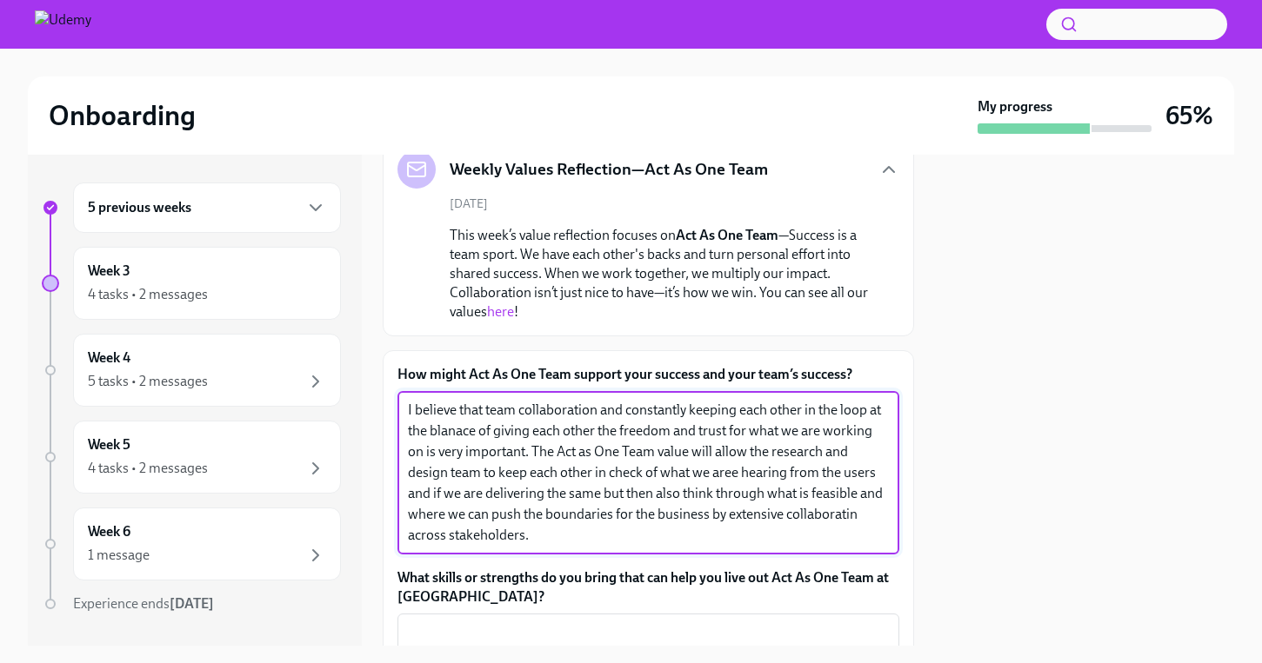
drag, startPoint x: 567, startPoint y: 535, endPoint x: 402, endPoint y: 369, distance: 234.3
click at [402, 369] on div "How might Act As One Team support your success and your team’s success? I belie…" at bounding box center [648, 460] width 502 height 190
click at [559, 524] on textarea "I believe that team collaboration and constantly keeping each other in the loop…" at bounding box center [648, 473] width 481 height 146
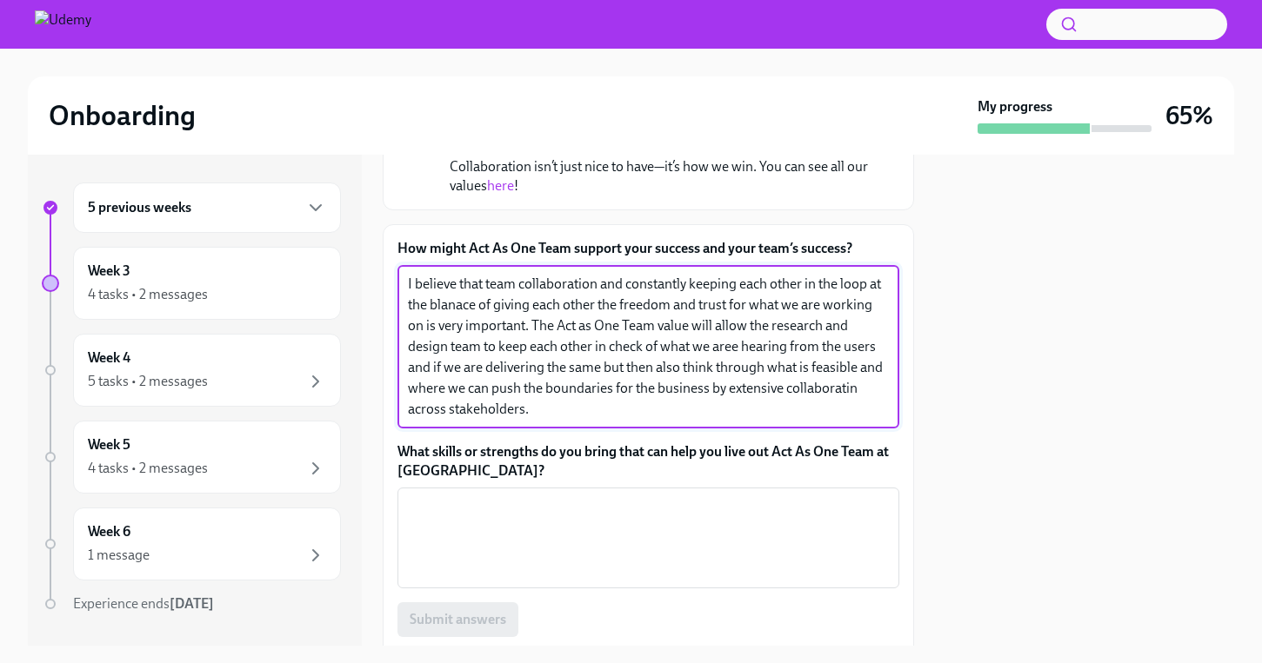
scroll to position [251, 0]
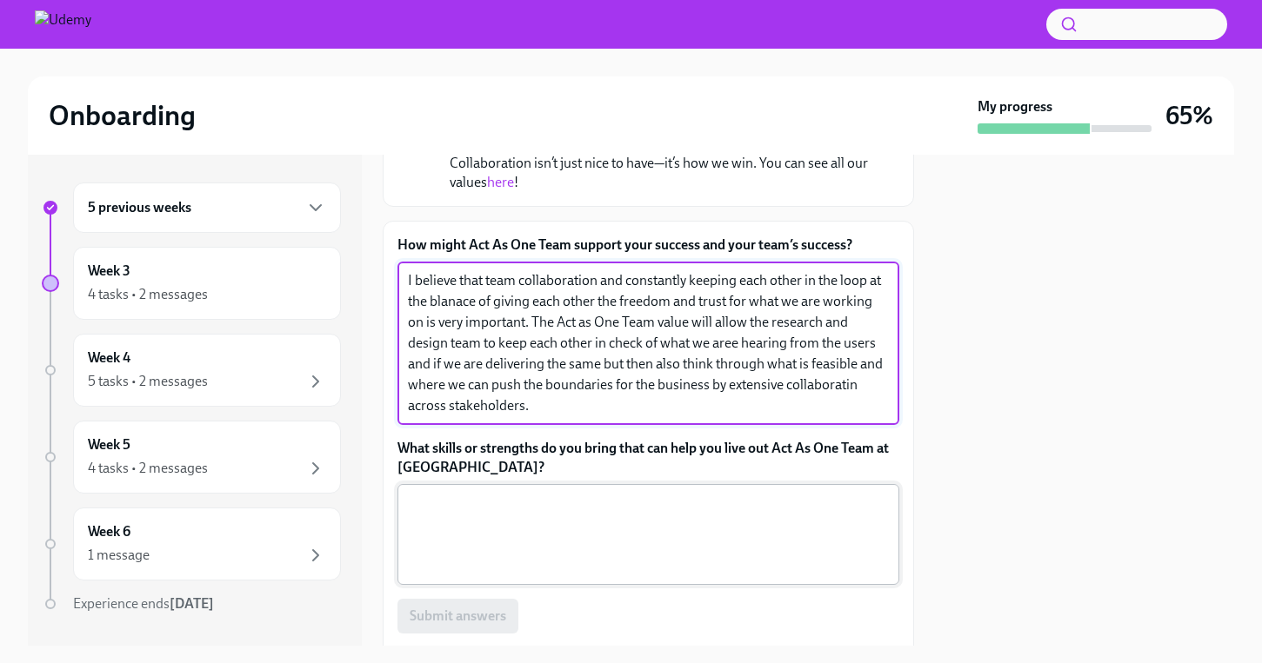
type textarea "I believe that team collaboration and constantly keeping each other in the loop…"
click at [490, 497] on textarea "What skills or strengths do you bring that can help you live out Act As One Tea…" at bounding box center [648, 534] width 481 height 83
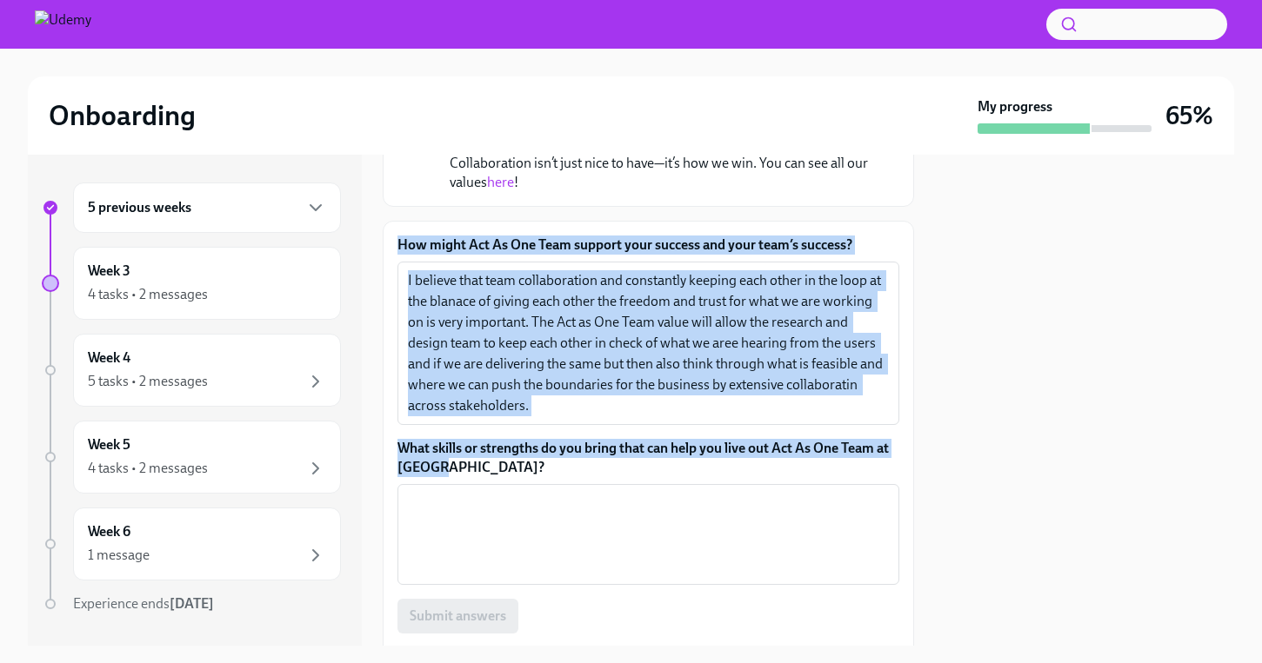
drag, startPoint x: 396, startPoint y: 239, endPoint x: 502, endPoint y: 474, distance: 257.6
click at [502, 475] on div "How might Act As One Team support your success and your team’s success? I belie…" at bounding box center [648, 461] width 531 height 480
click at [502, 474] on label "What skills or strengths do you bring that can help you live out Act As One Tea…" at bounding box center [648, 458] width 502 height 38
click at [502, 493] on textarea "What skills or strengths do you bring that can help you live out Act As One Tea…" at bounding box center [648, 534] width 481 height 83
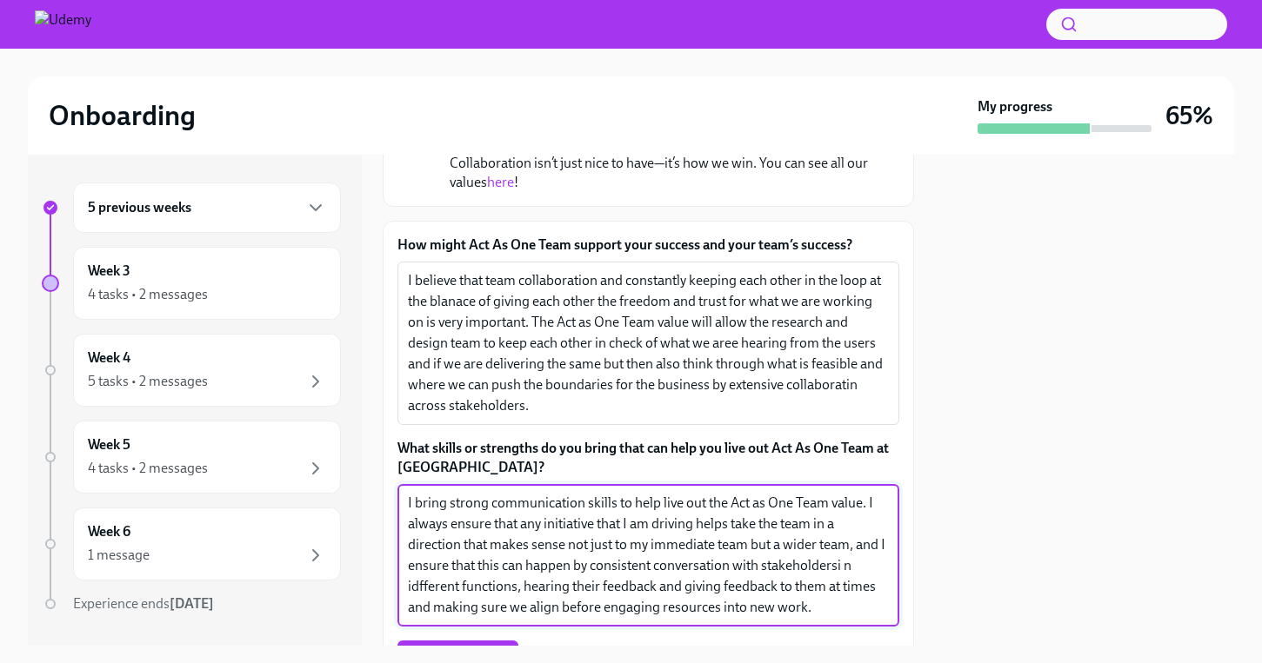
type textarea "I bring strong communication skills to help live out the Act as One Team value.…"
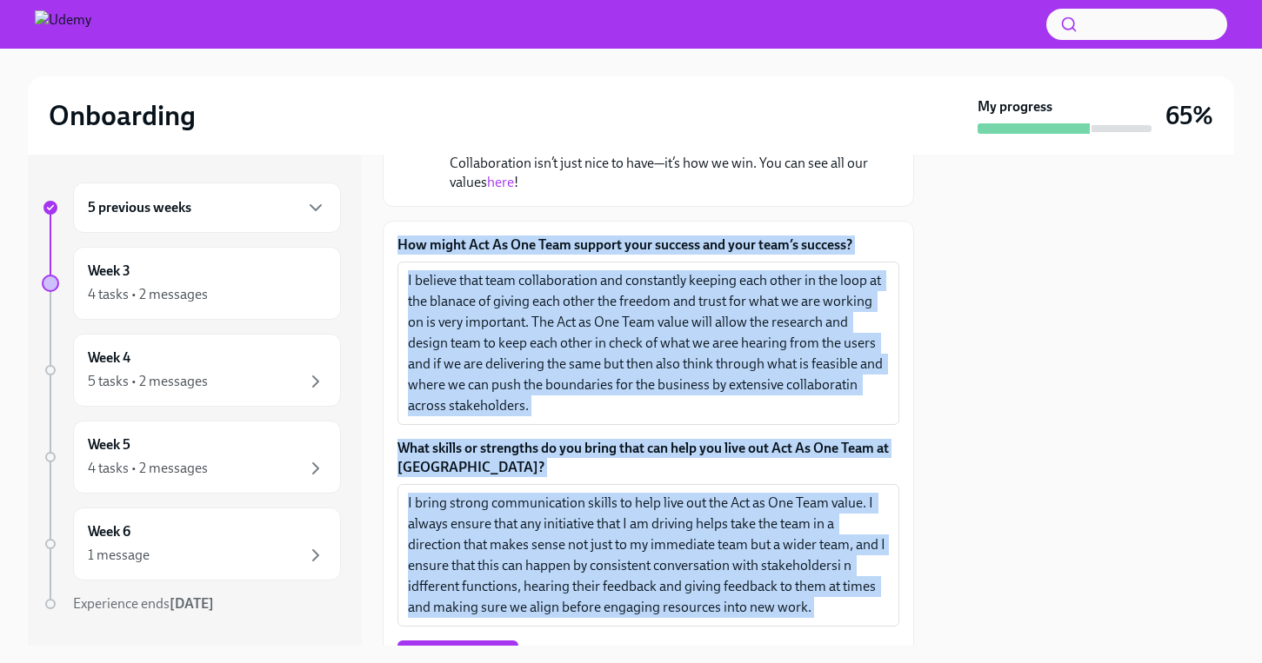
scroll to position [403, 0]
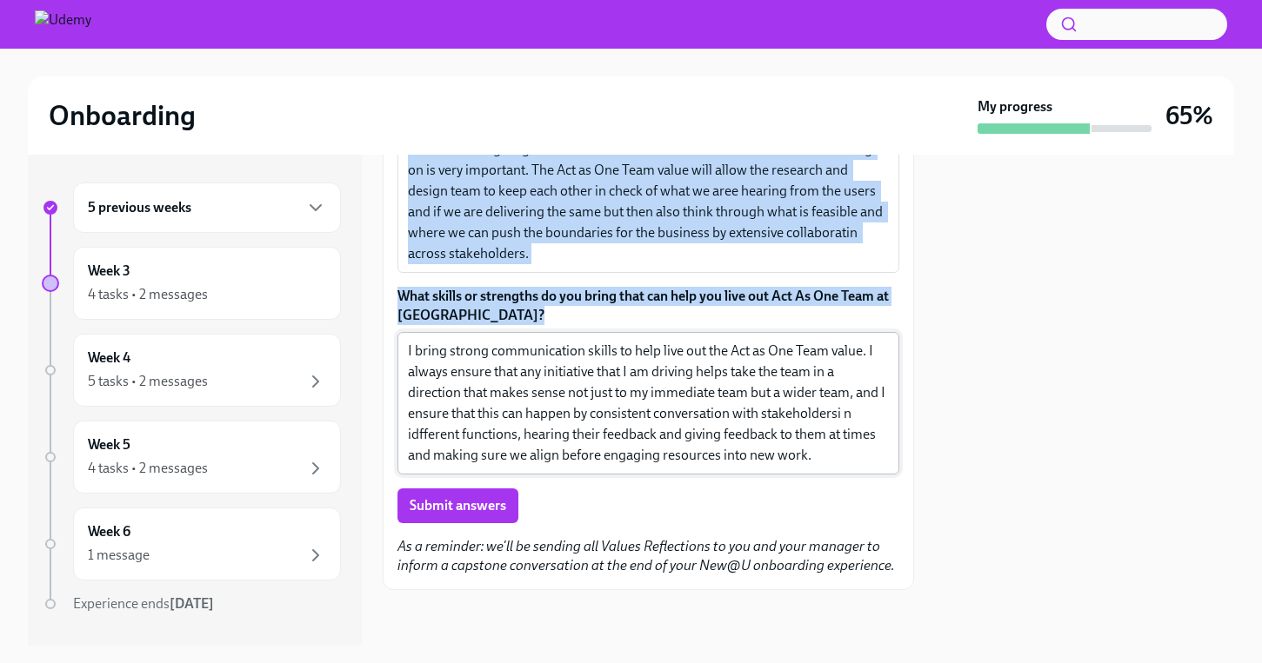
drag, startPoint x: 395, startPoint y: 233, endPoint x: 816, endPoint y: 465, distance: 481.4
click at [816, 465] on div "How might Act As One Team support your success and your team’s success? I belie…" at bounding box center [648, 330] width 531 height 522
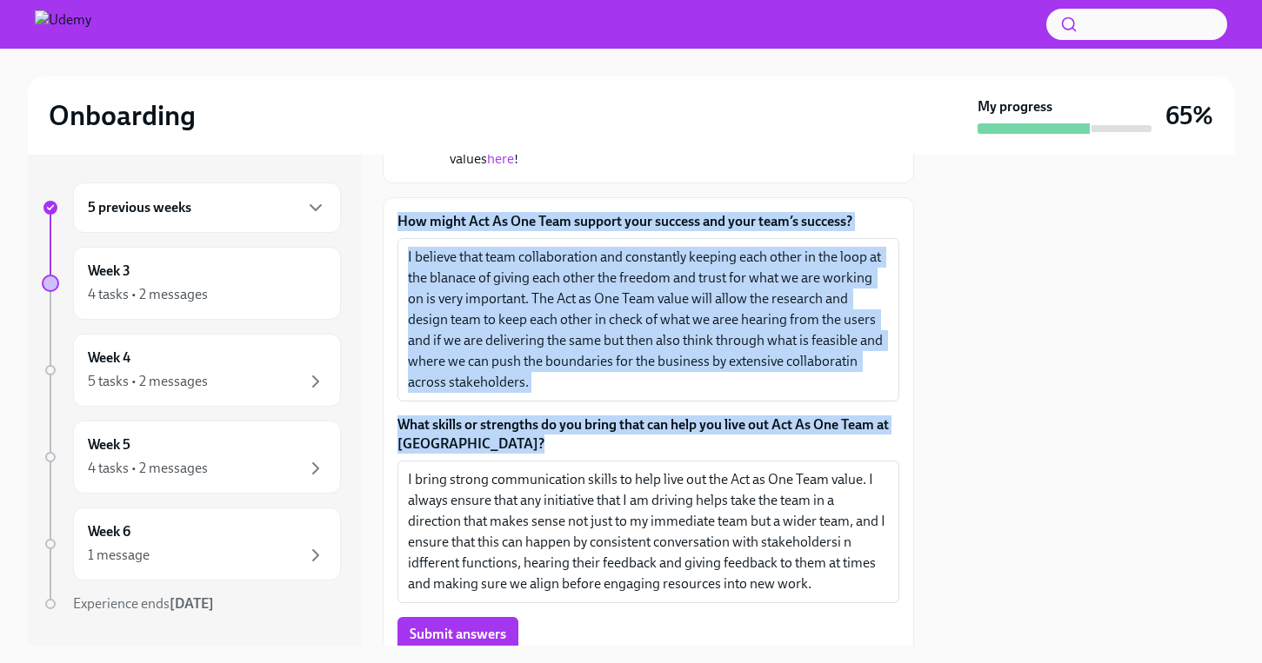
scroll to position [273, 0]
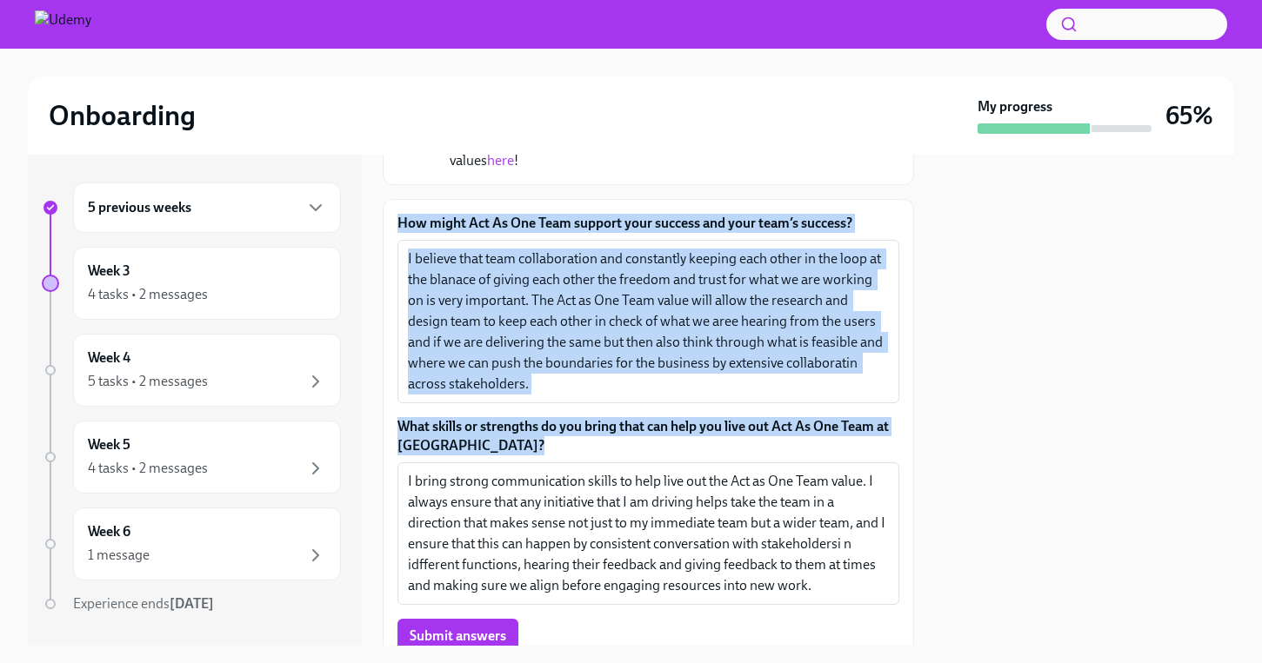
click at [394, 223] on div "How might Act As One Team support your success and your team’s success? I belie…" at bounding box center [648, 460] width 531 height 522
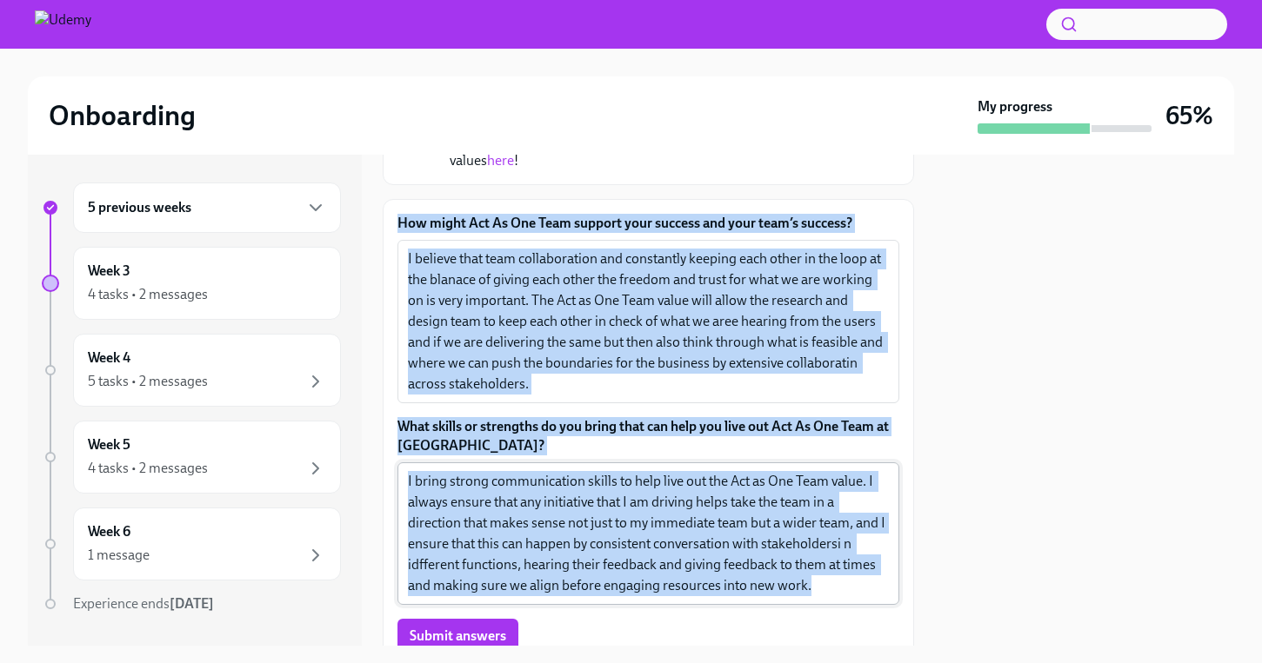
drag, startPoint x: 393, startPoint y: 222, endPoint x: 810, endPoint y: 600, distance: 563.3
click at [810, 600] on div "How might Act As One Team support your success and your team’s success? I belie…" at bounding box center [648, 460] width 531 height 522
copy div "Lor ipsum Dol Si Ame Cons adipisc elit seddoei tem inci utla’e dolorem? A enima…"
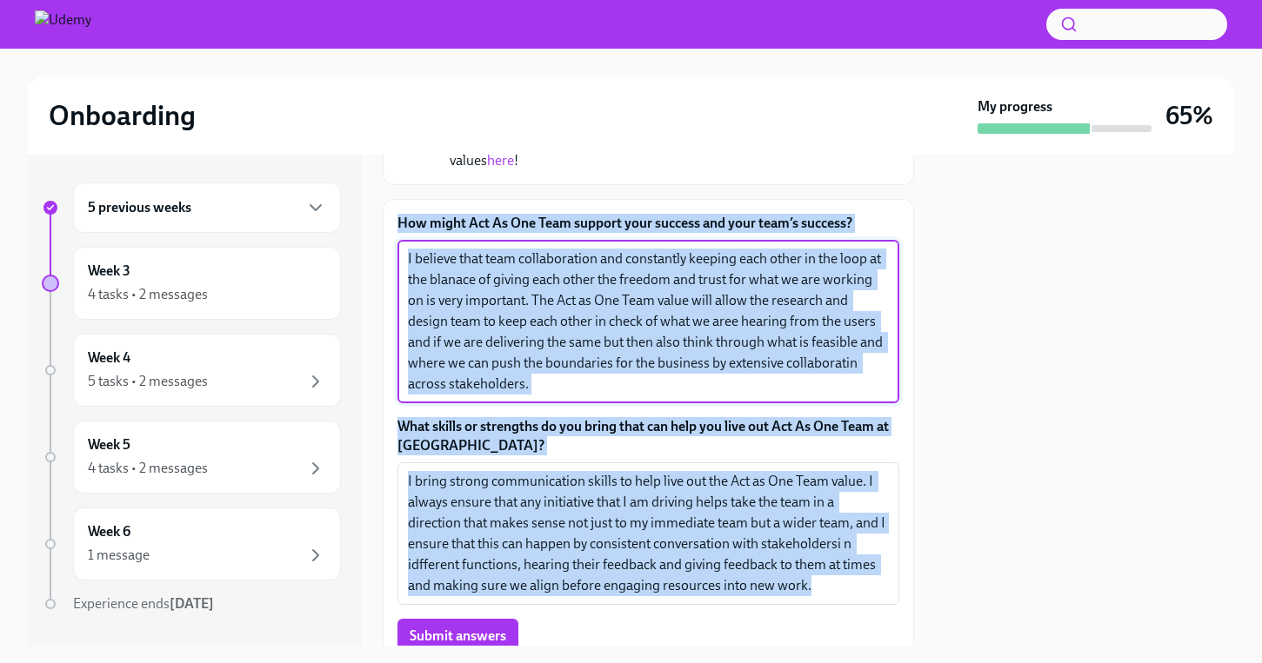
click at [544, 390] on textarea "I believe that team collaboration and constantly keeping each other in the loop…" at bounding box center [648, 322] width 481 height 146
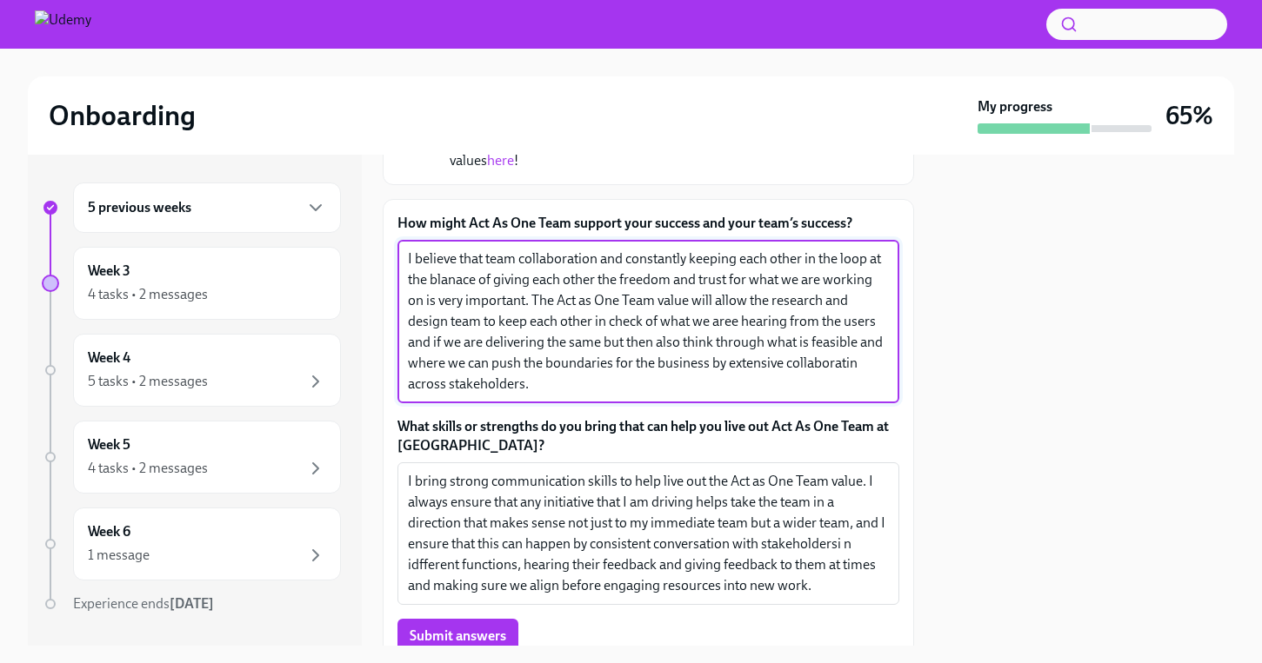
drag, startPoint x: 532, startPoint y: 388, endPoint x: 346, endPoint y: 243, distance: 236.0
click at [346, 243] on div "5 previous weeks Week 3 4 tasks • 2 messages Week 4 5 tasks • 2 messages Week 5…" at bounding box center [631, 400] width 1206 height 491
paste textarea "effective team collaboration requires constantly keeping each other informed wh…"
type textarea "I believe that effective team collaboration requires constantly keeping each ot…"
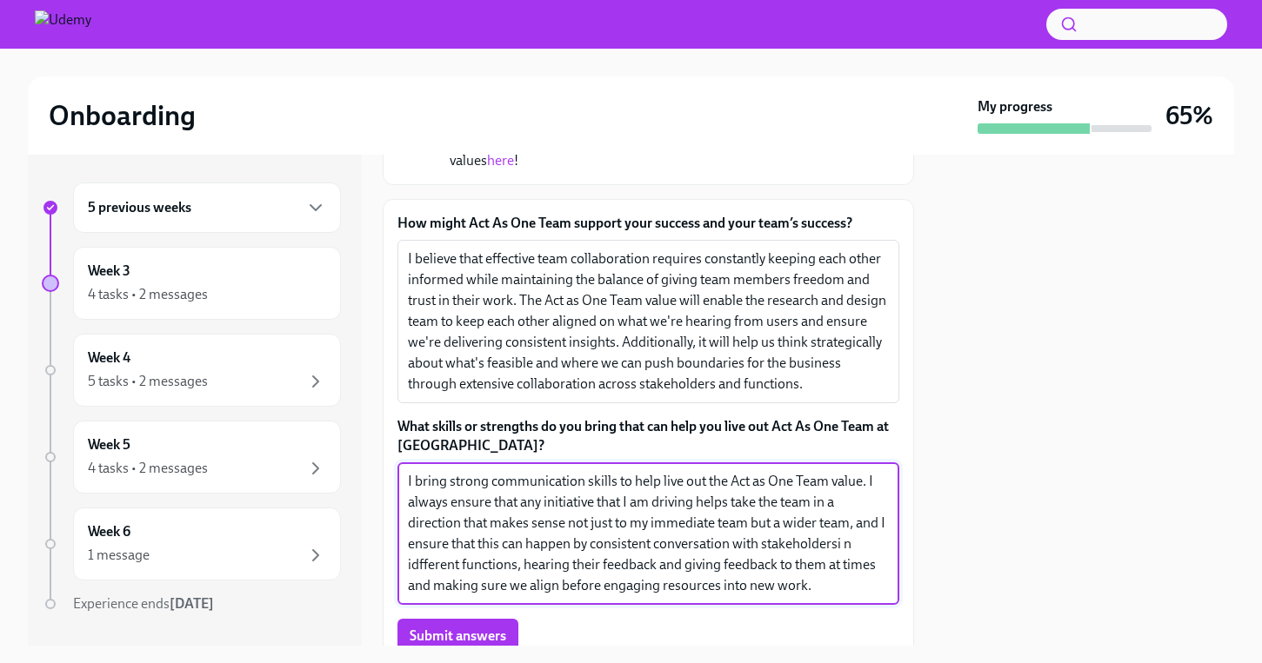
drag, startPoint x: 830, startPoint y: 587, endPoint x: 390, endPoint y: 457, distance: 458.7
click at [390, 457] on div "How might Act As One Team support your success and your team’s success? I belie…" at bounding box center [648, 460] width 531 height 522
paste textarea "and stakeholder alignment skills that directly support the Act as One Team valu…"
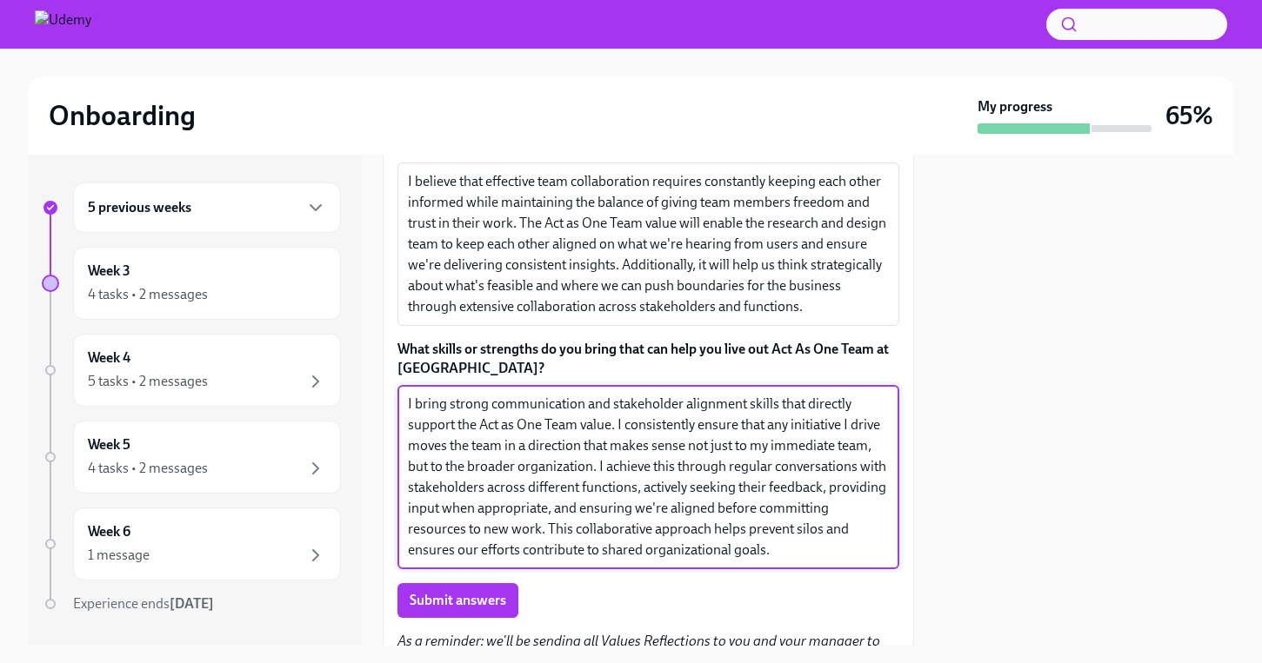
scroll to position [384, 0]
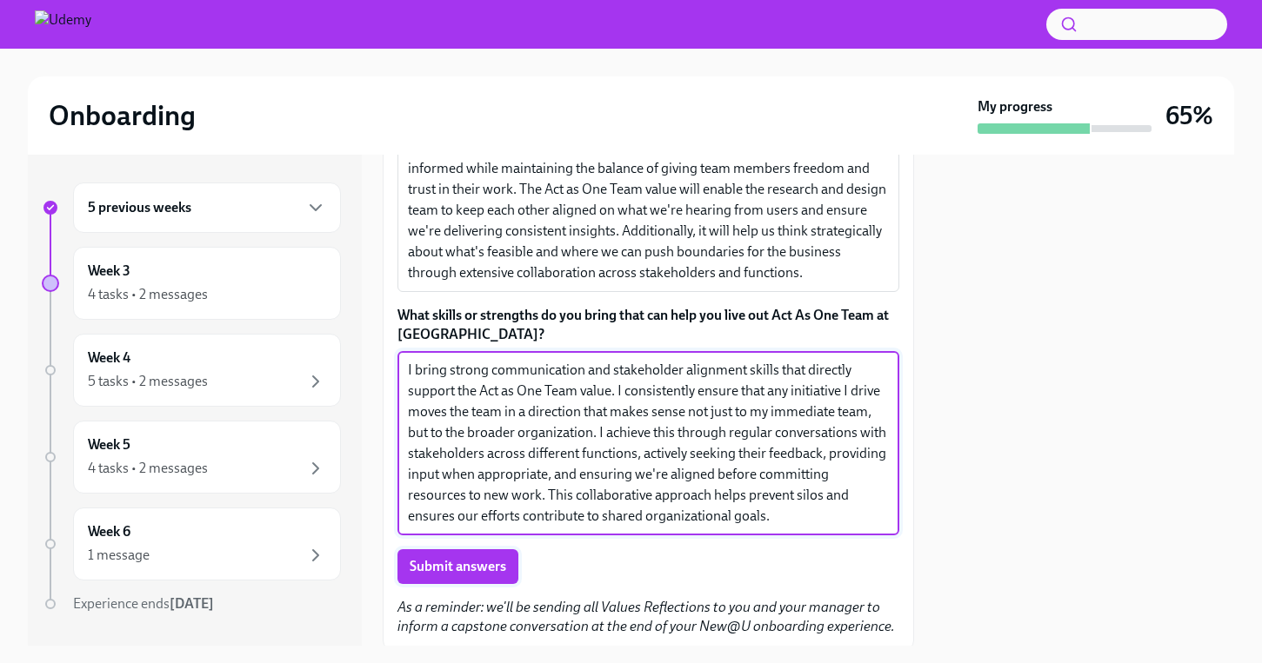
type textarea "I bring strong communication and stakeholder alignment skills that directly sup…"
click at [458, 567] on span "Submit answers" at bounding box center [458, 566] width 97 height 17
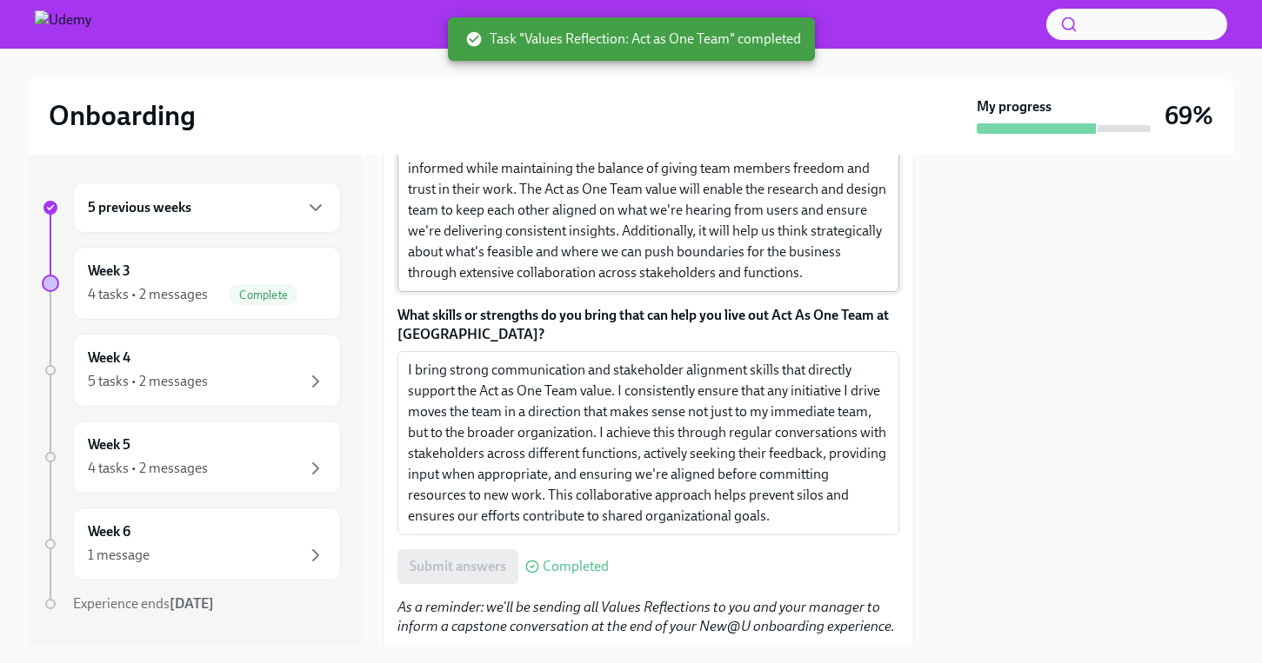
scroll to position [0, 0]
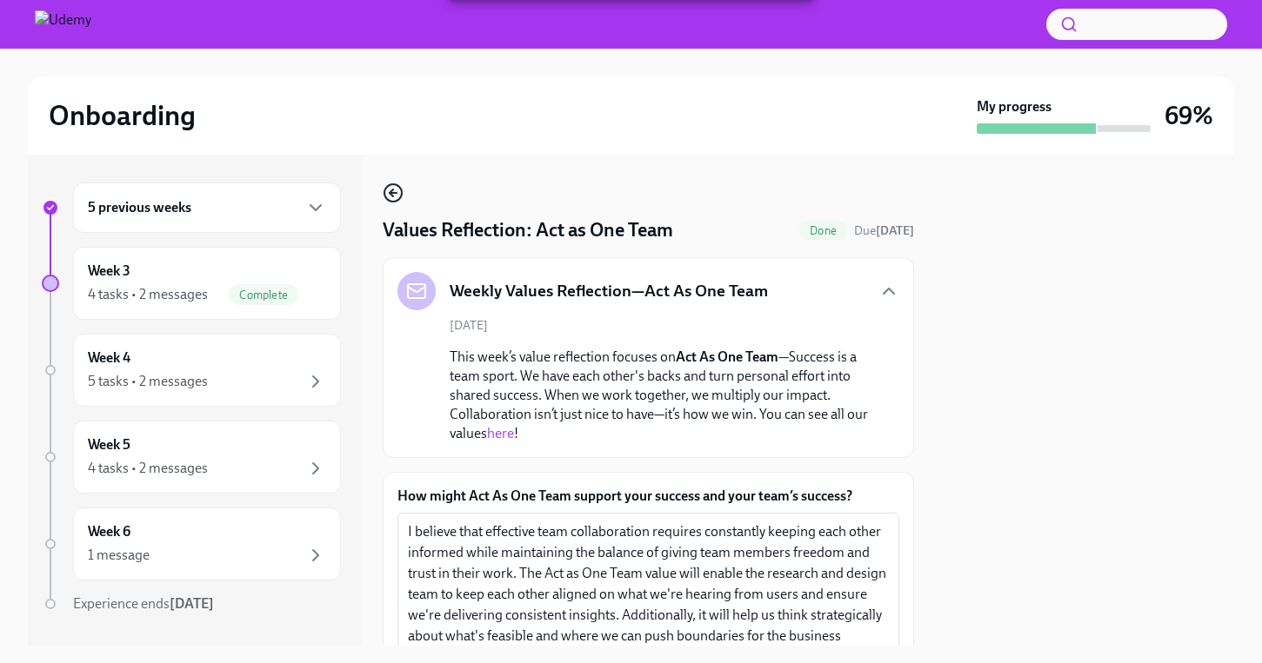
click at [384, 191] on circle "button" at bounding box center [392, 192] width 17 height 17
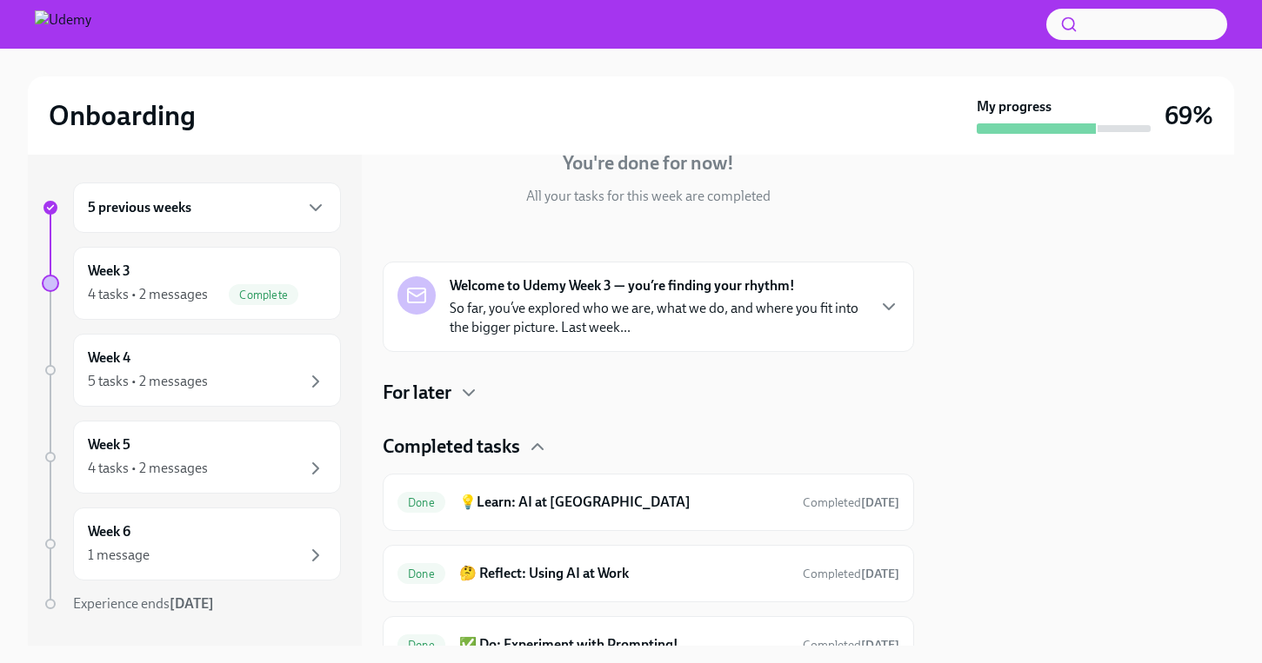
scroll to position [335, 0]
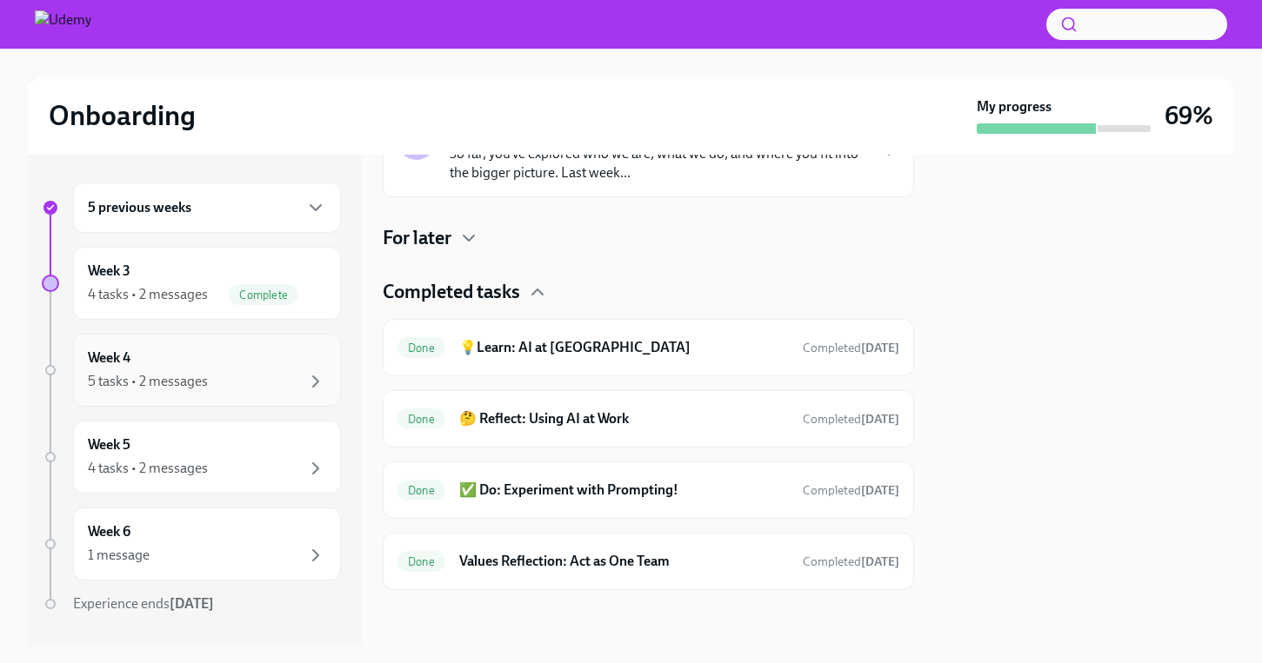
click at [239, 357] on div "Week 4 5 tasks • 2 messages" at bounding box center [207, 370] width 238 height 43
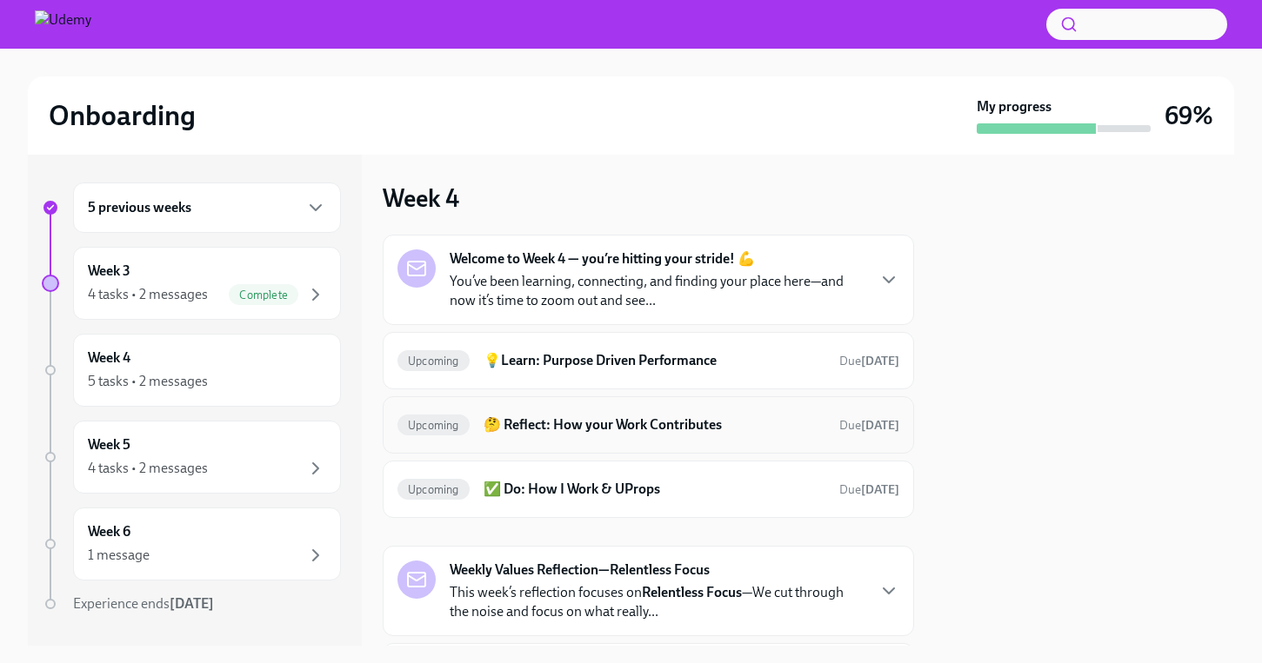
scroll to position [164, 0]
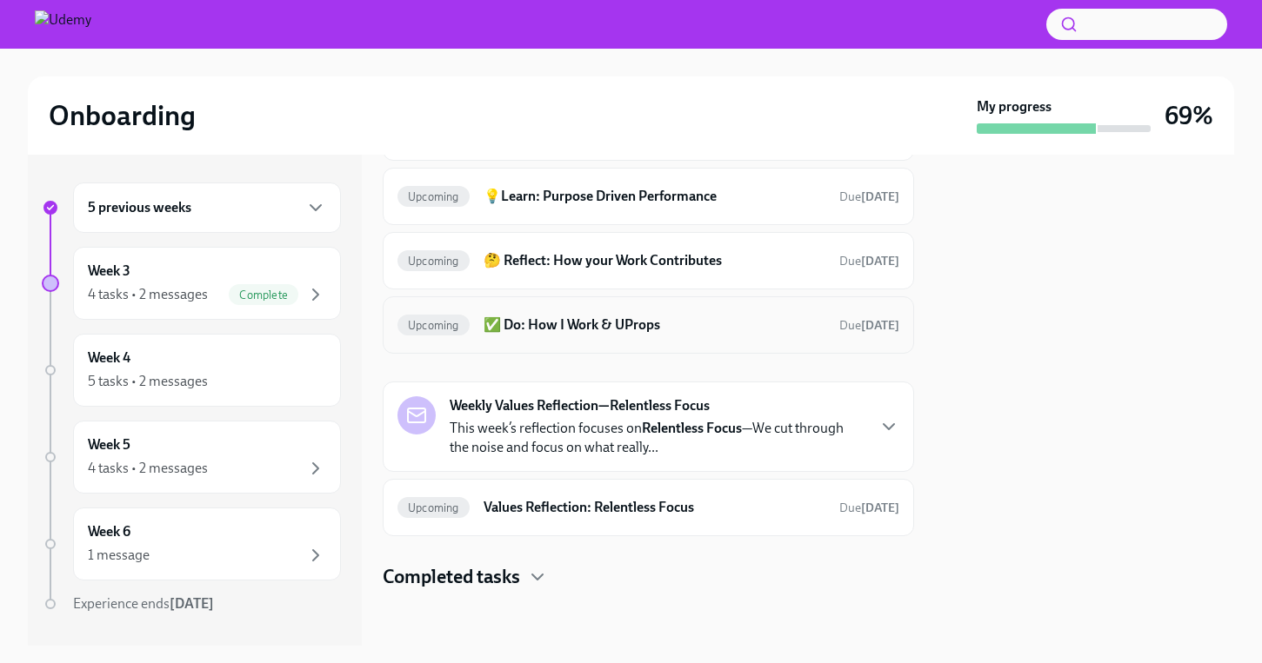
click at [690, 337] on div "Upcoming ✅ Do: How I Work & UProps Due [DATE]" at bounding box center [648, 325] width 502 height 28
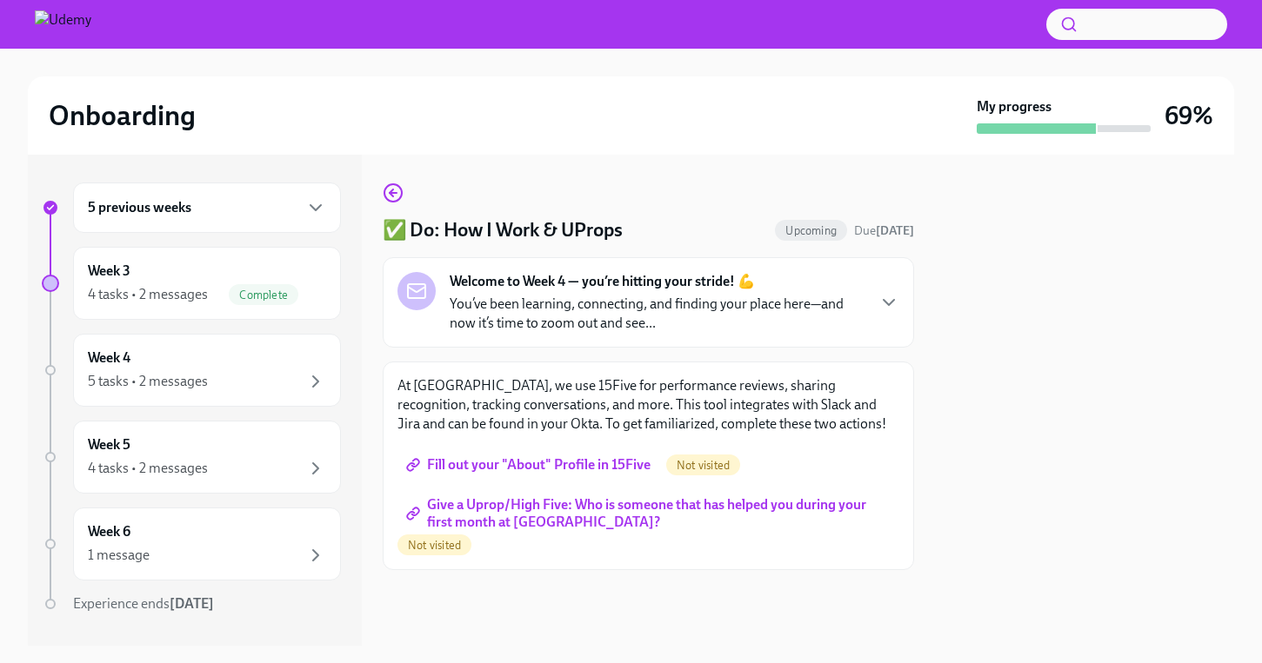
click at [703, 304] on p "You’ve been learning, connecting, and finding your place here—and now it’s time…" at bounding box center [657, 314] width 415 height 38
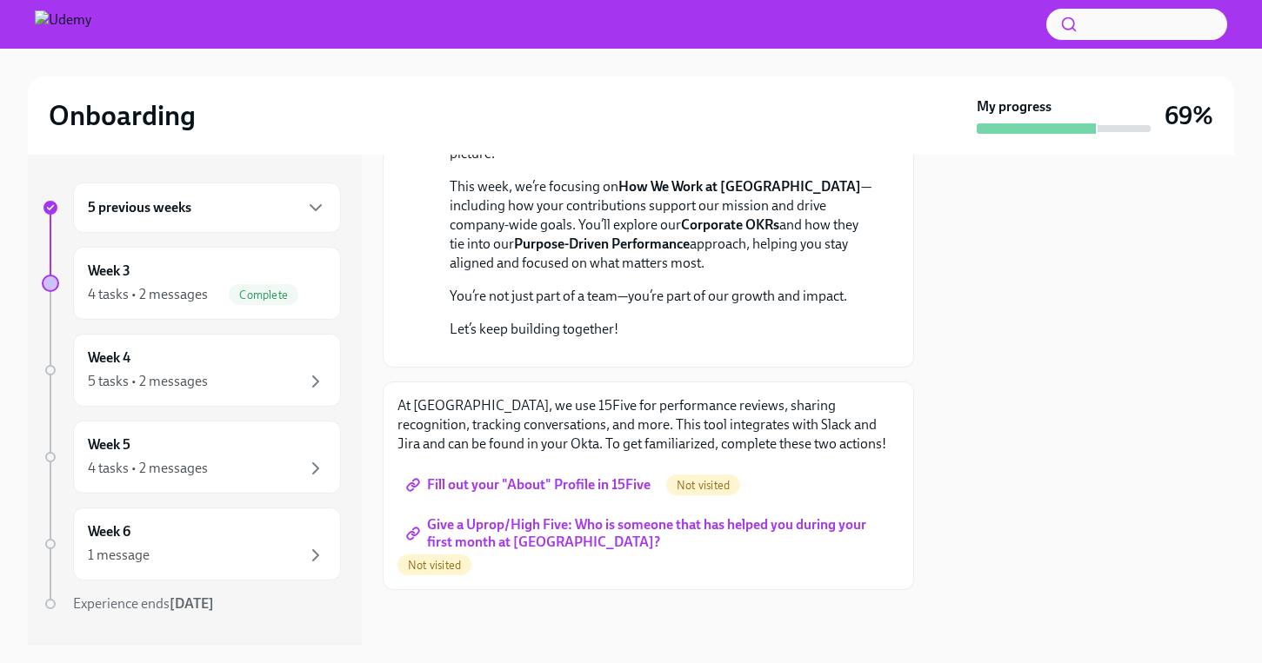
scroll to position [453, 0]
click at [575, 525] on span "Give a Uprop/High Five: Who is someone that has helped you during your first mo…" at bounding box center [648, 533] width 477 height 17
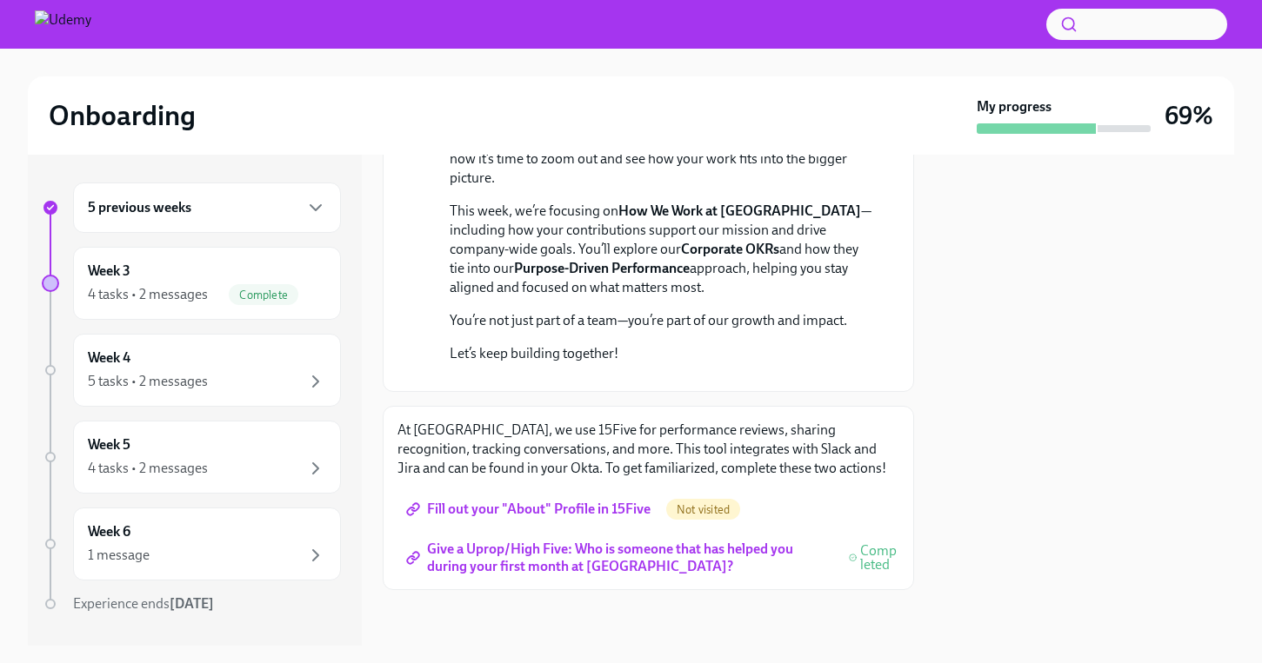
scroll to position [0, 0]
